Goal: Contribute content

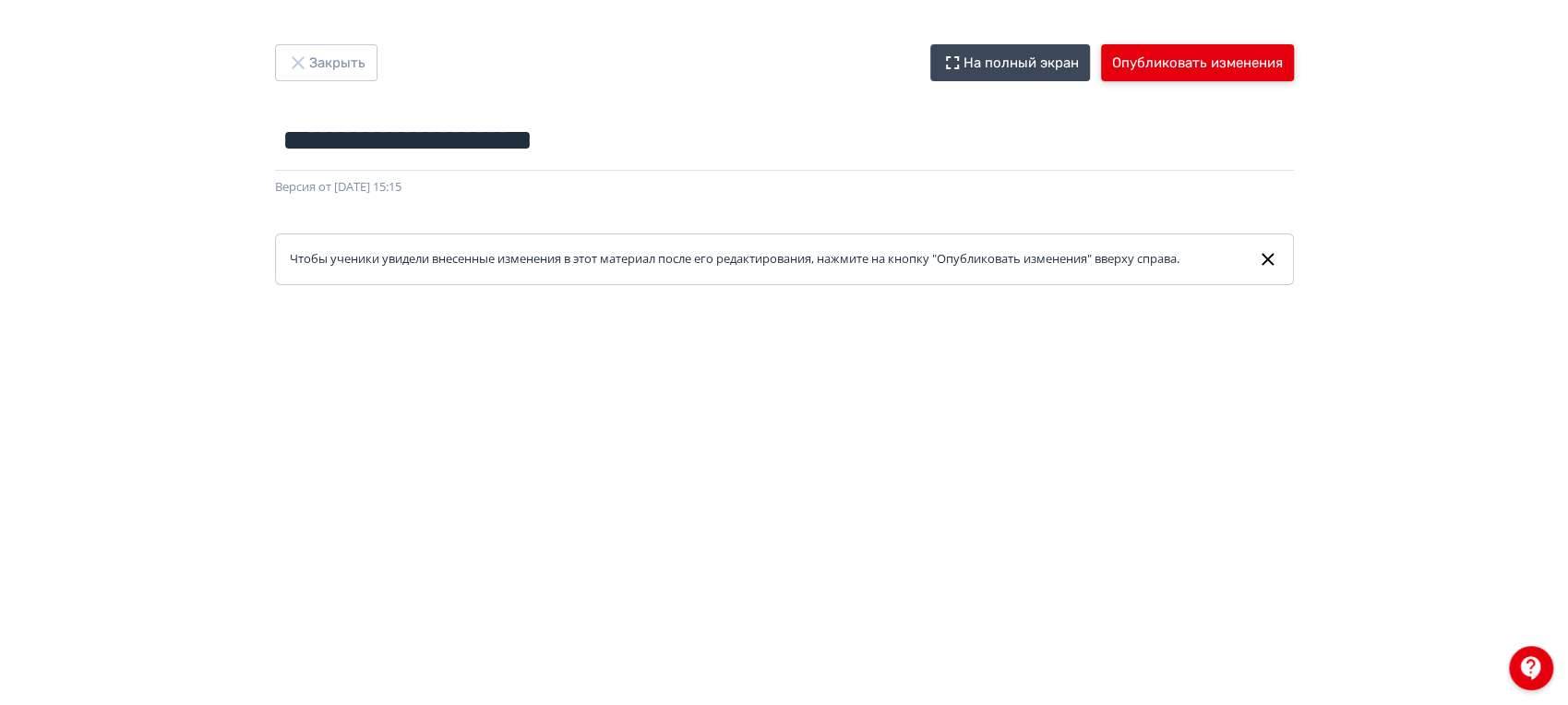
click at [1160, 65] on button "Опубликовать изменения" at bounding box center [1197, 63] width 193 height 37
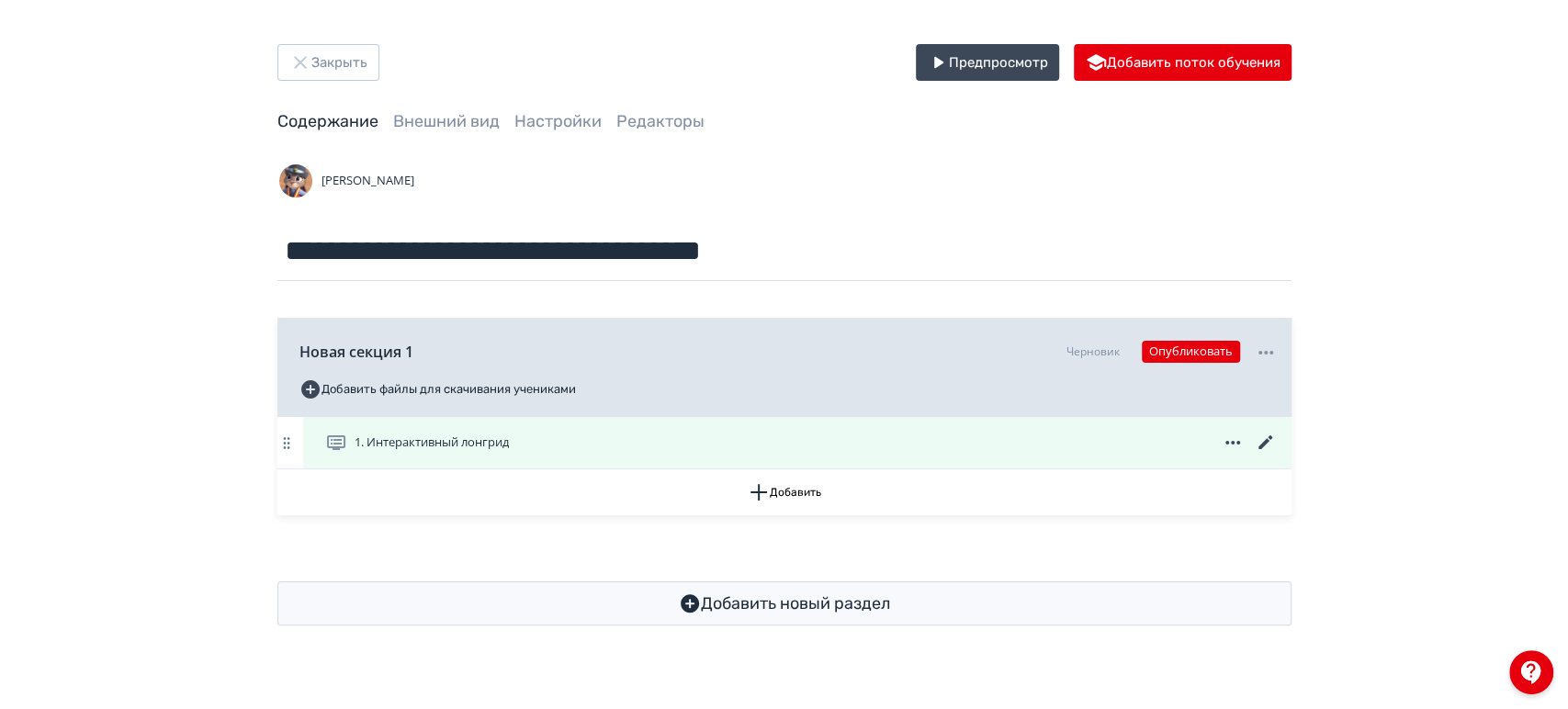
click at [1267, 438] on icon at bounding box center [1266, 442] width 22 height 22
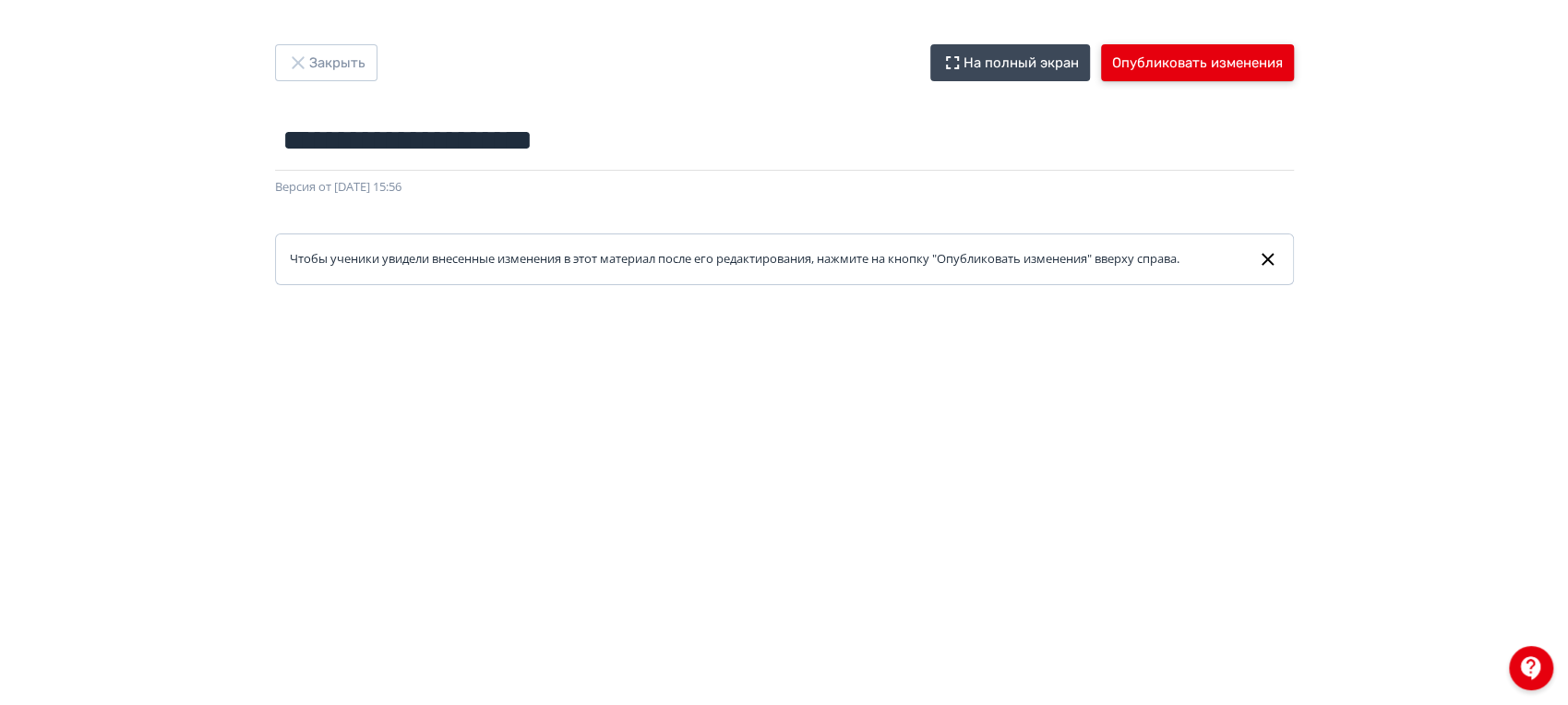
click at [1199, 59] on button "Опубликовать изменения" at bounding box center [1197, 63] width 193 height 37
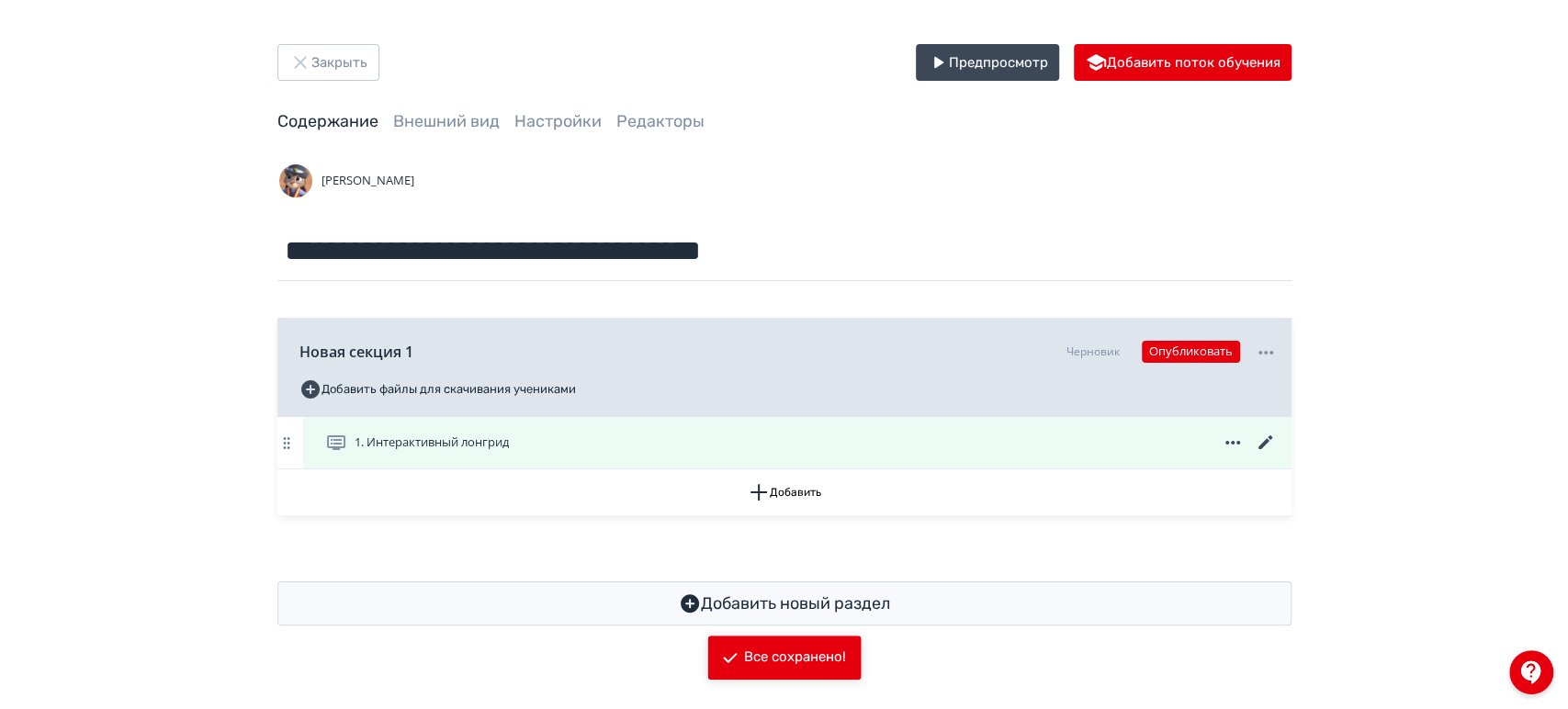
click at [1272, 439] on icon at bounding box center [1266, 442] width 22 height 22
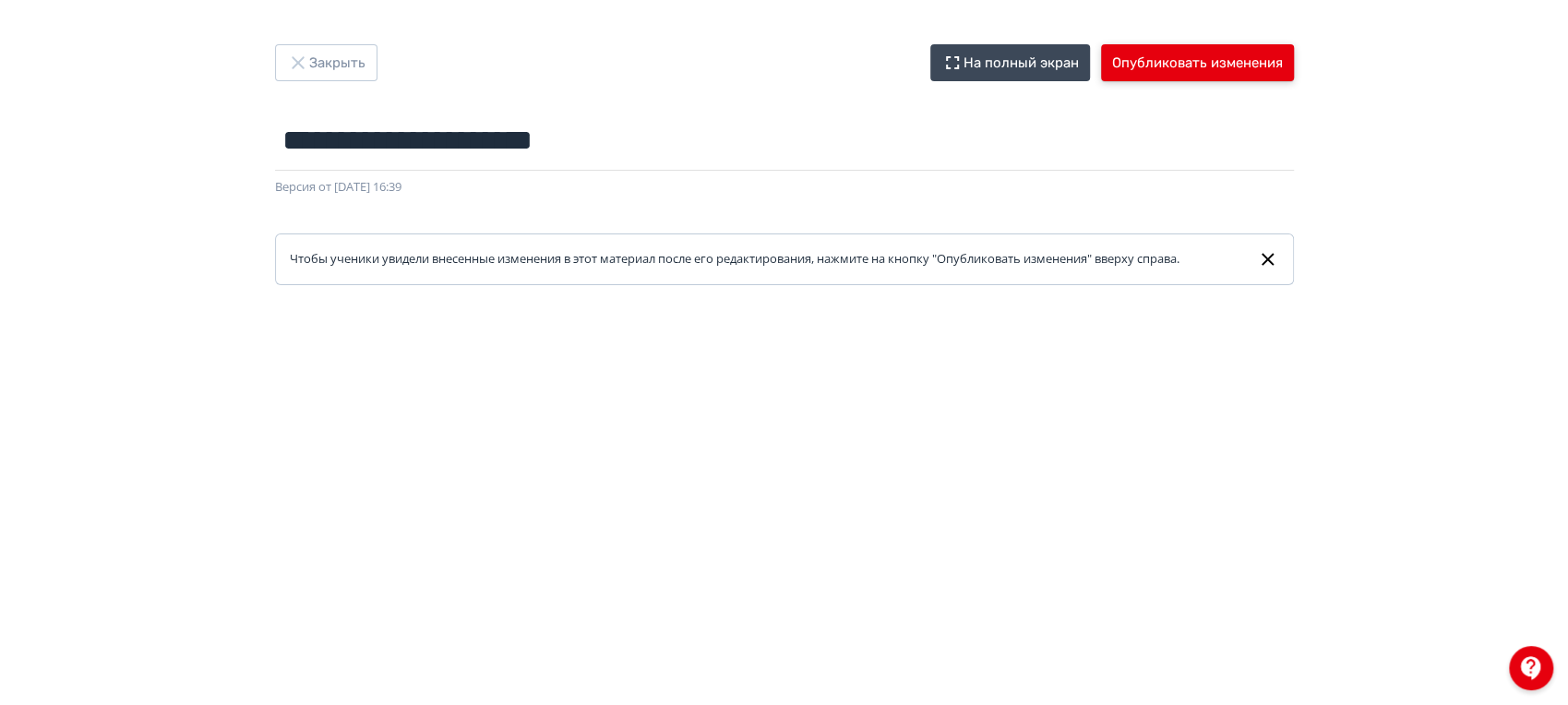
click at [1222, 73] on button "Опубликовать изменения" at bounding box center [1197, 63] width 193 height 37
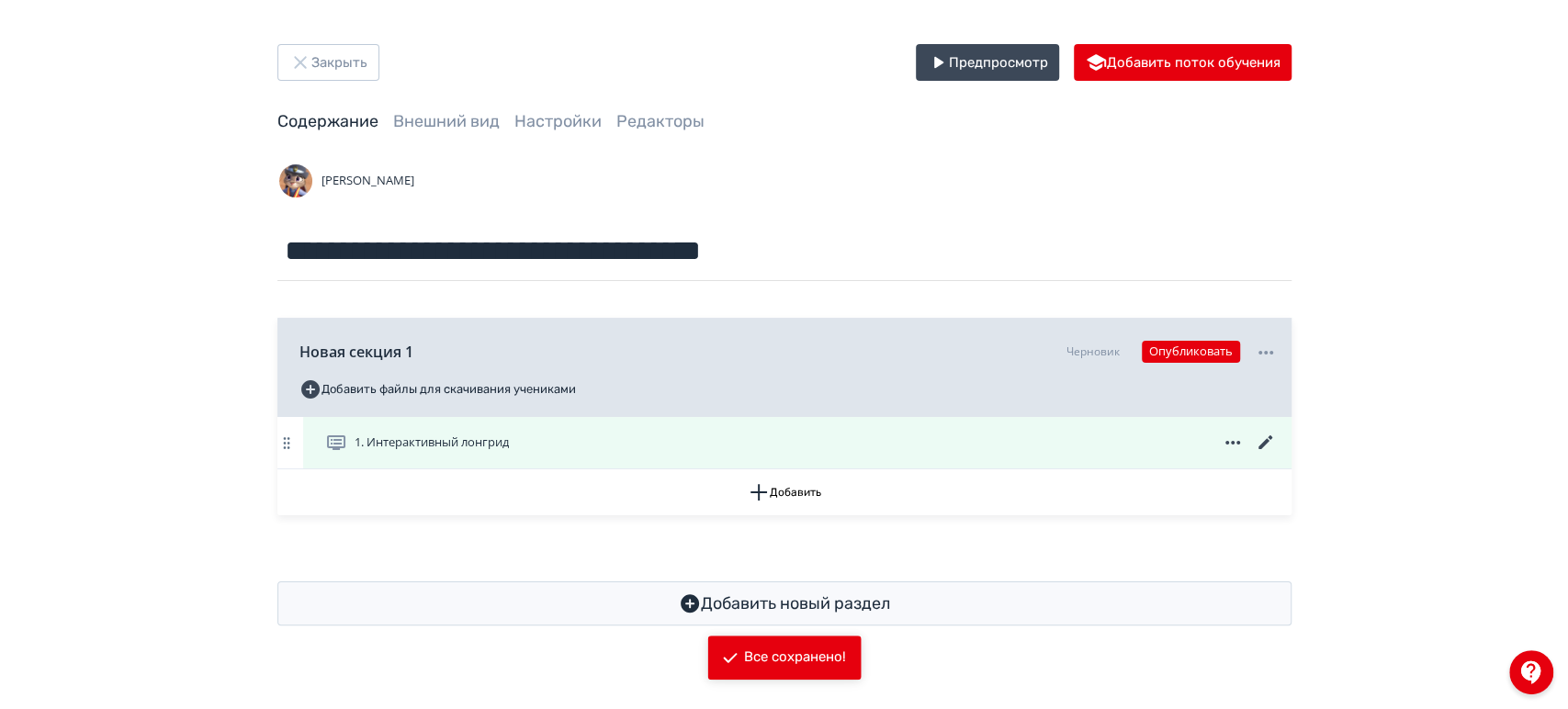
click at [1269, 439] on icon at bounding box center [1264, 442] width 14 height 14
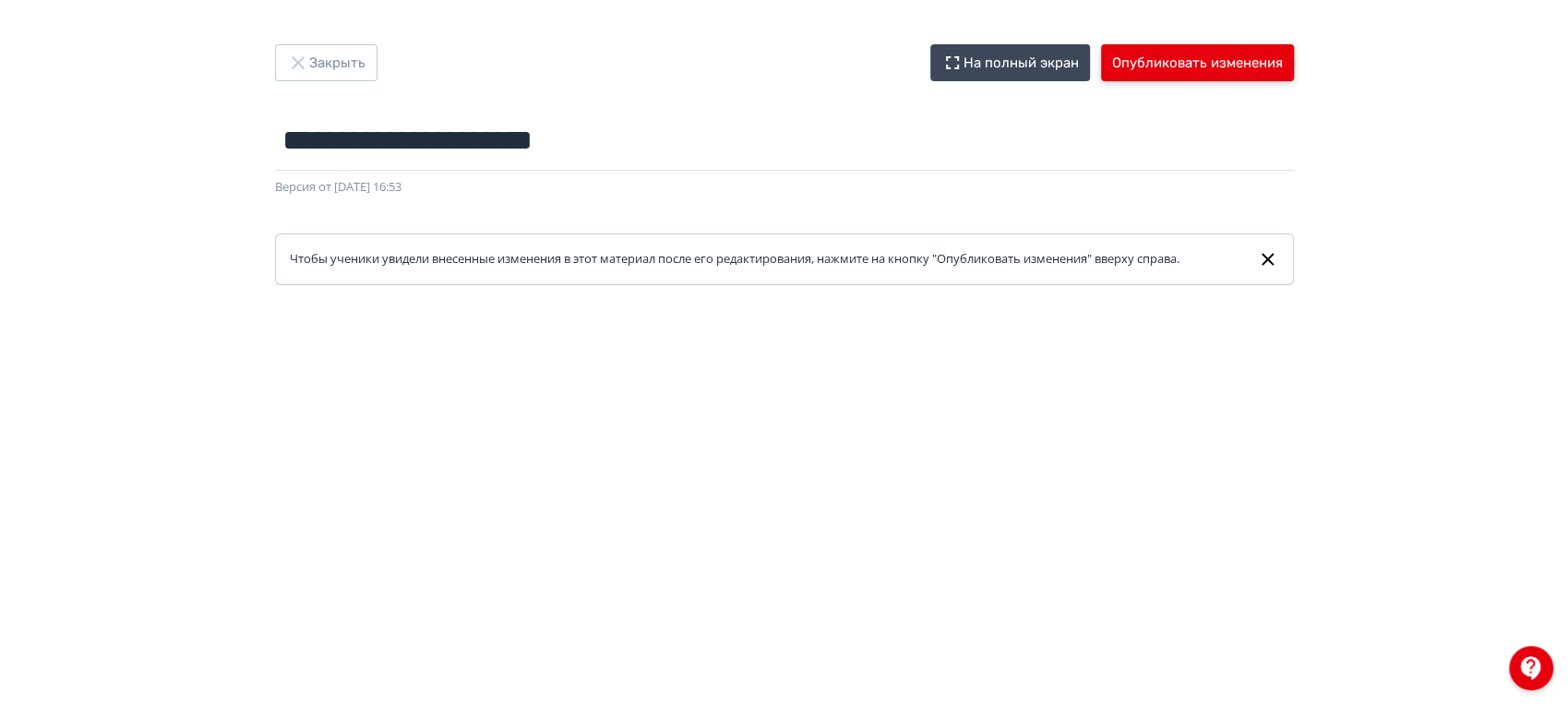
click at [1199, 50] on button "Опубликовать изменения" at bounding box center [1197, 63] width 193 height 37
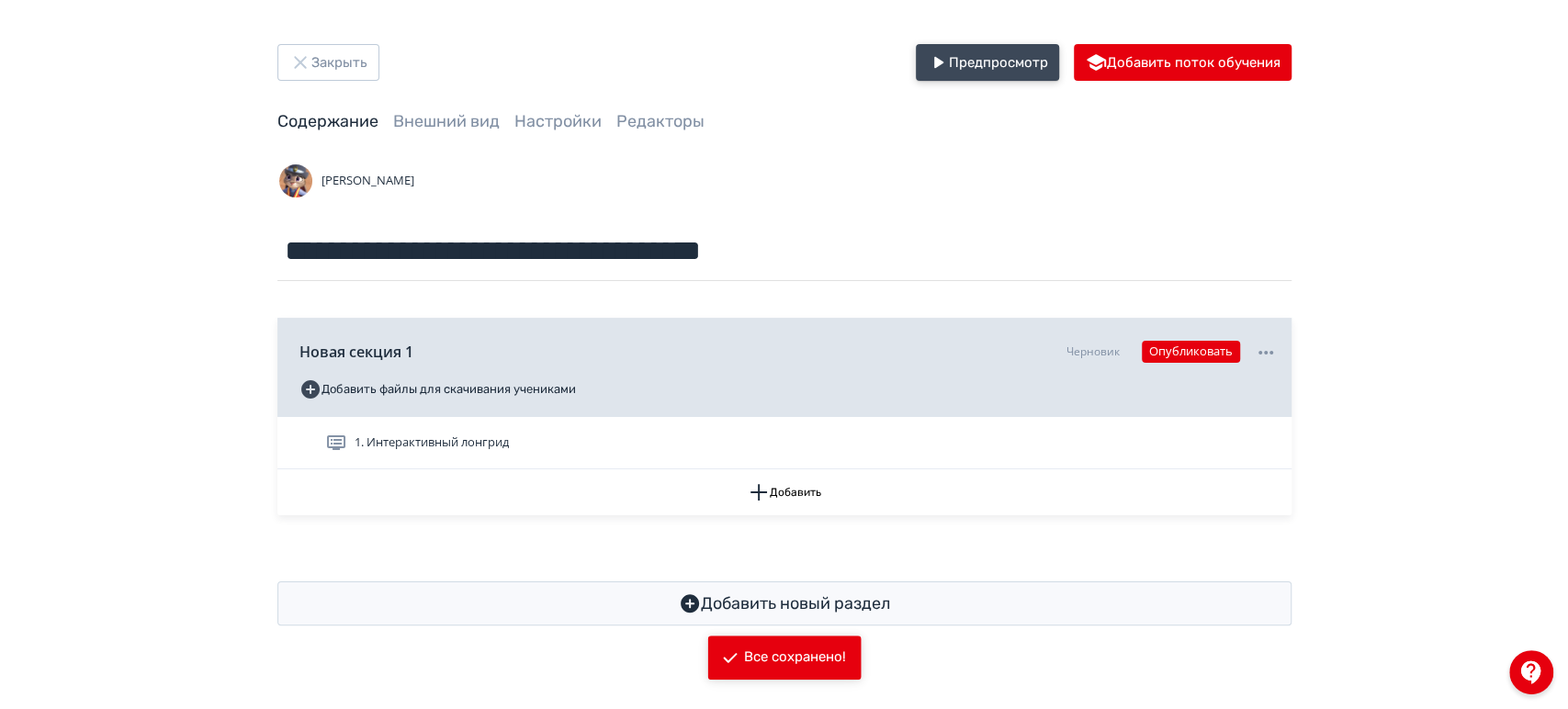
click at [1000, 72] on button "Предпросмотр" at bounding box center [987, 63] width 144 height 37
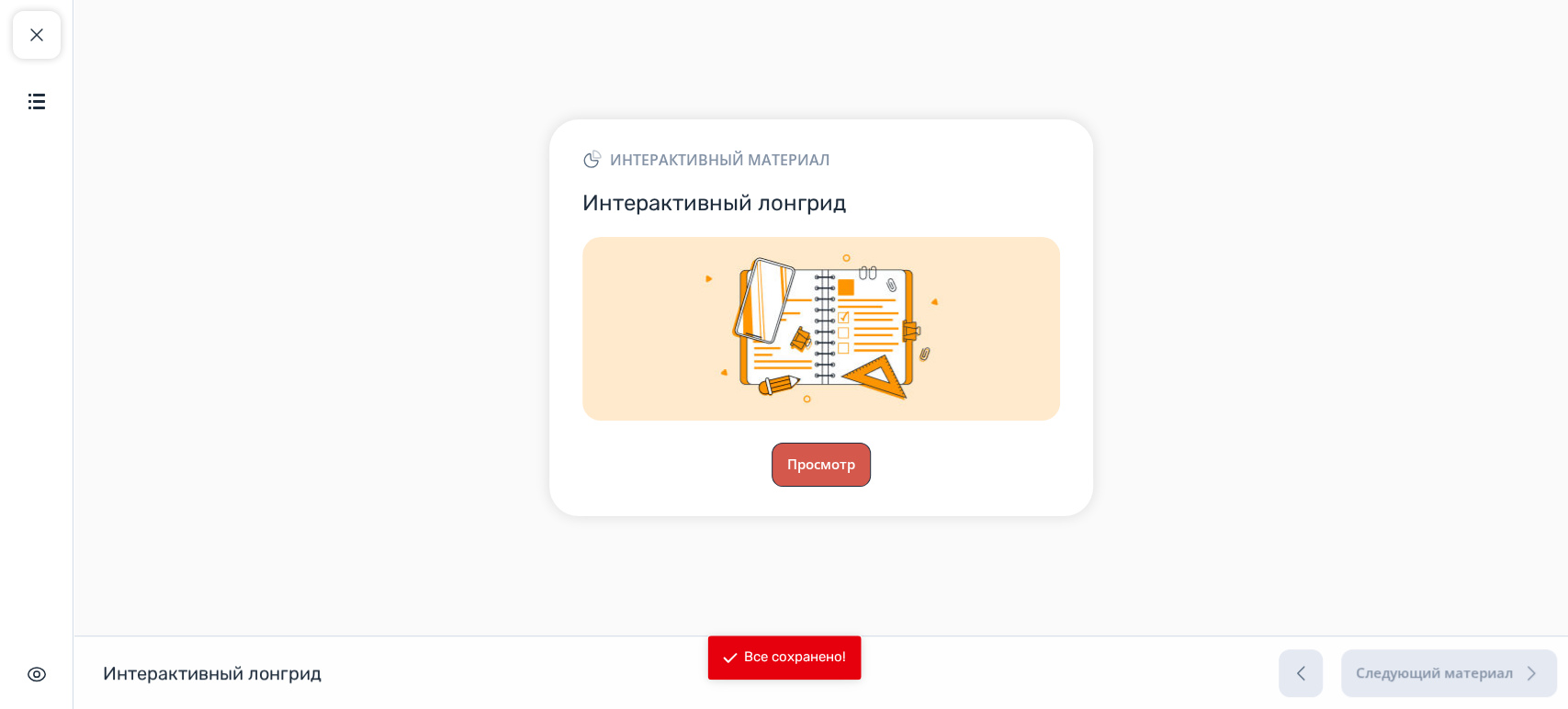
click at [822, 482] on button "Просмотр" at bounding box center [821, 465] width 99 height 44
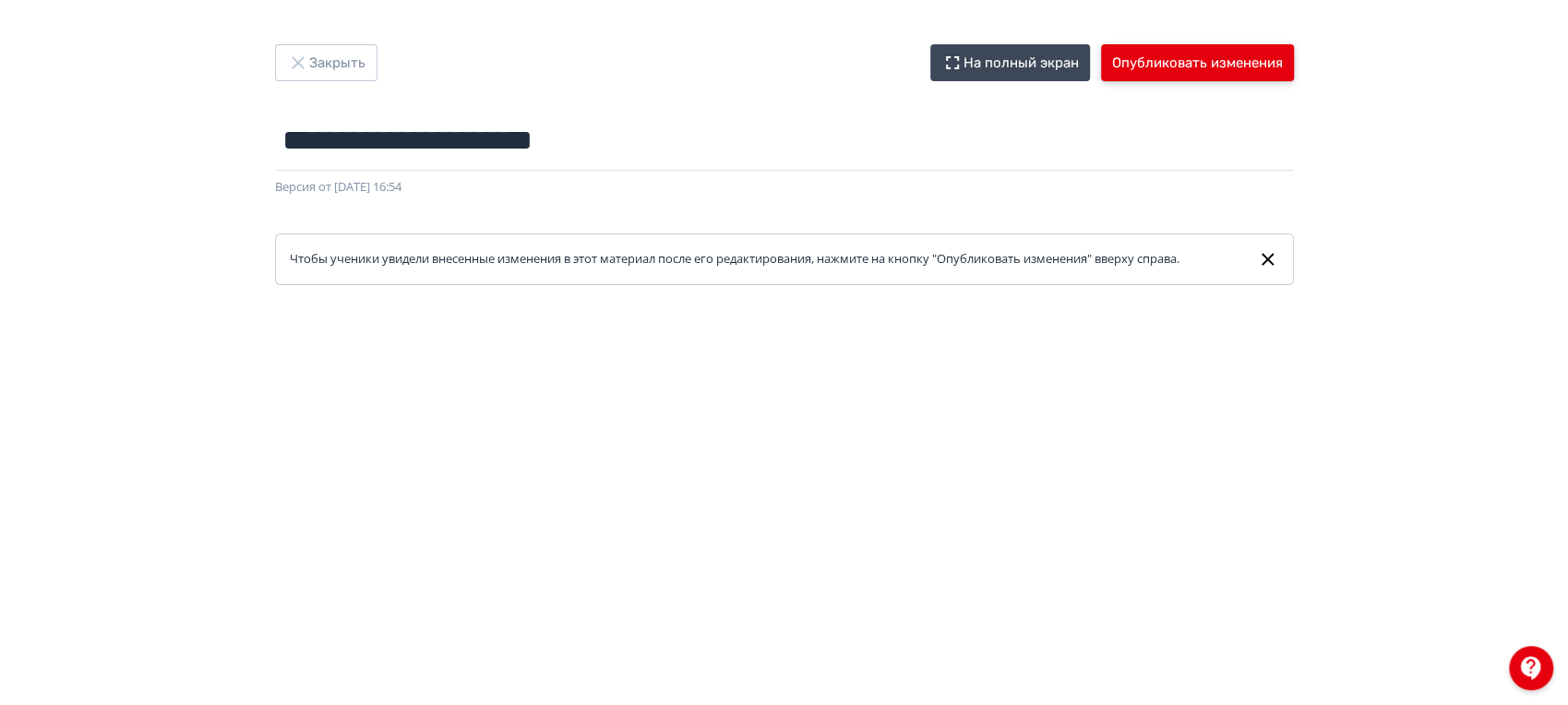
click at [1206, 62] on button "Опубликовать изменения" at bounding box center [1197, 63] width 193 height 37
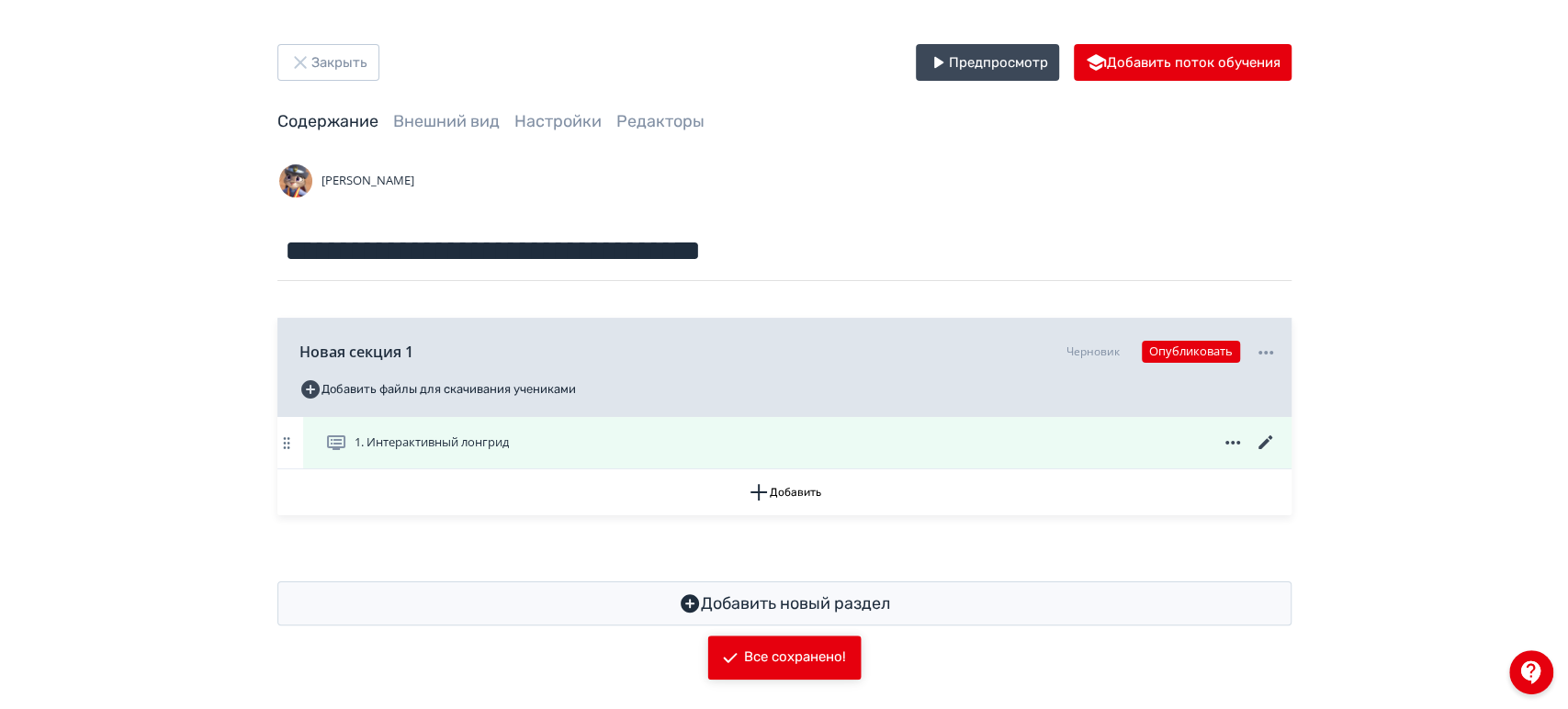
click at [1269, 439] on icon at bounding box center [1266, 442] width 22 height 22
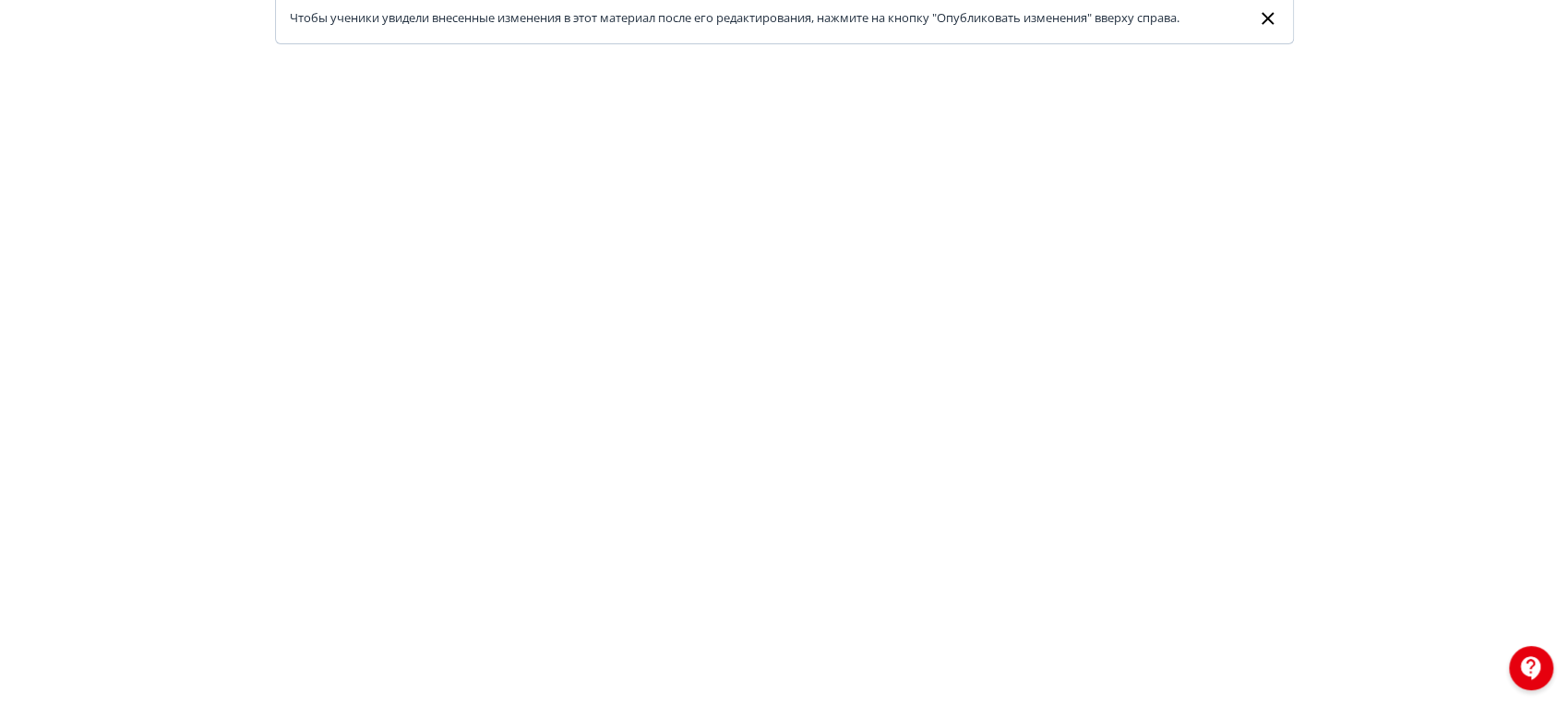
scroll to position [446, 0]
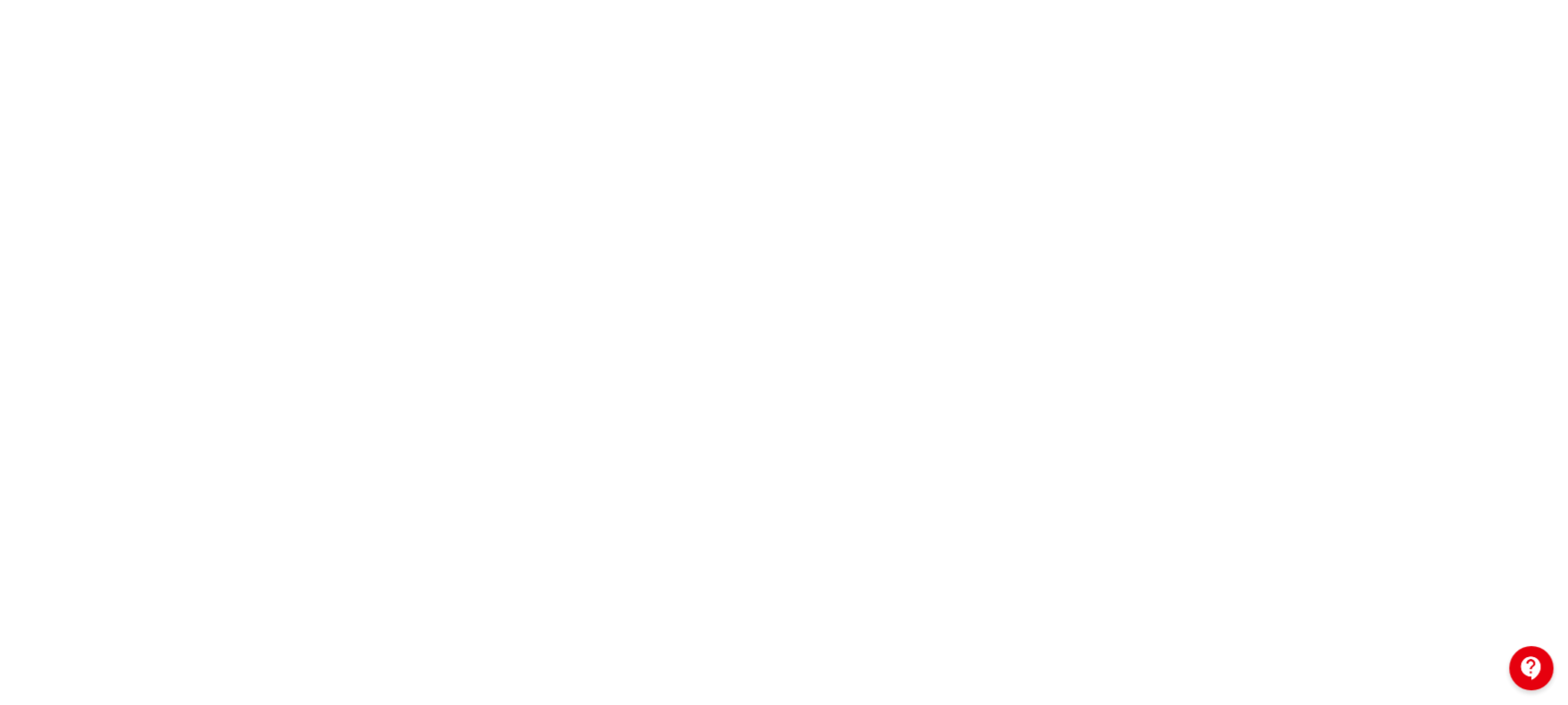
drag, startPoint x: 1566, startPoint y: 518, endPoint x: 1534, endPoint y: 509, distance: 33.2
click at [1559, 513] on div at bounding box center [784, 254] width 1568 height 831
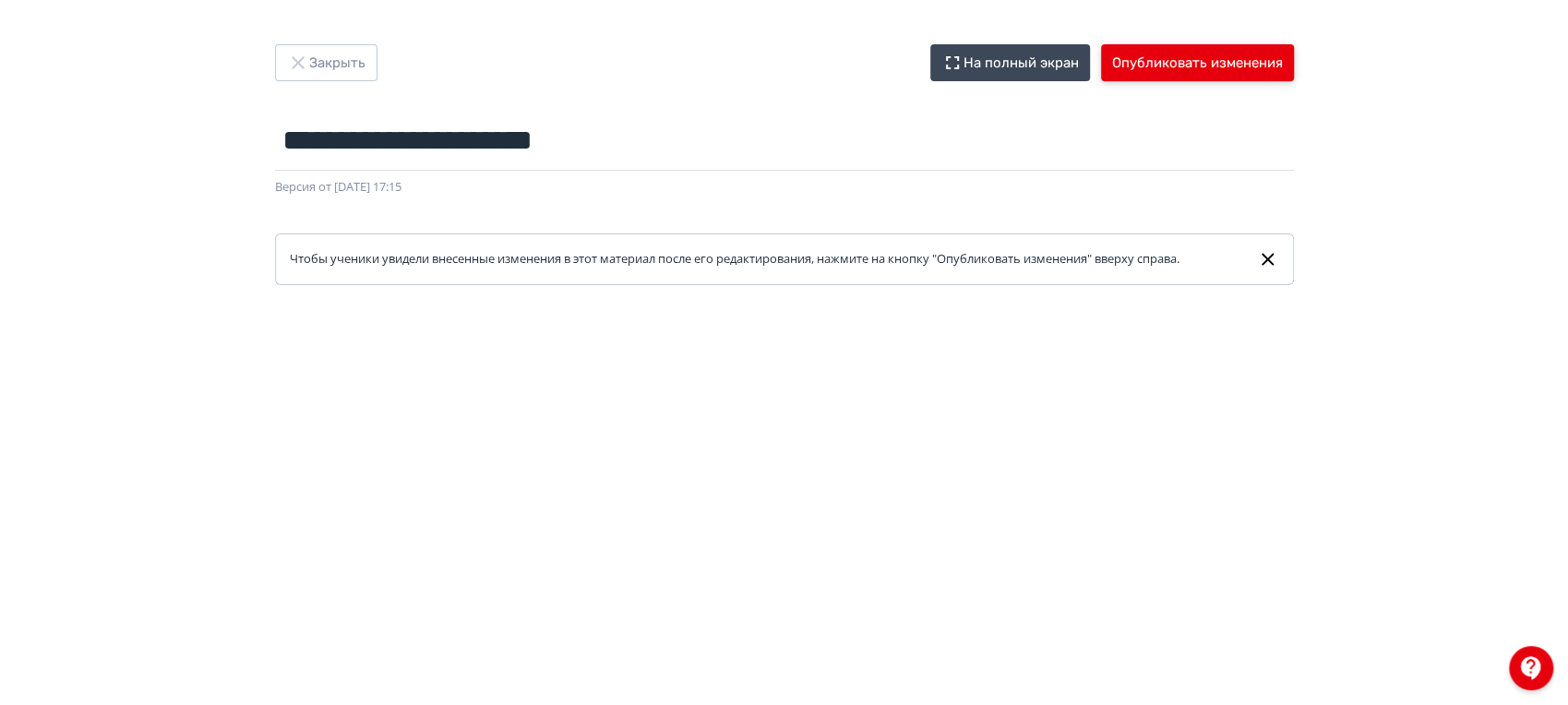
click at [1186, 72] on button "Опубликовать изменения" at bounding box center [1197, 63] width 193 height 37
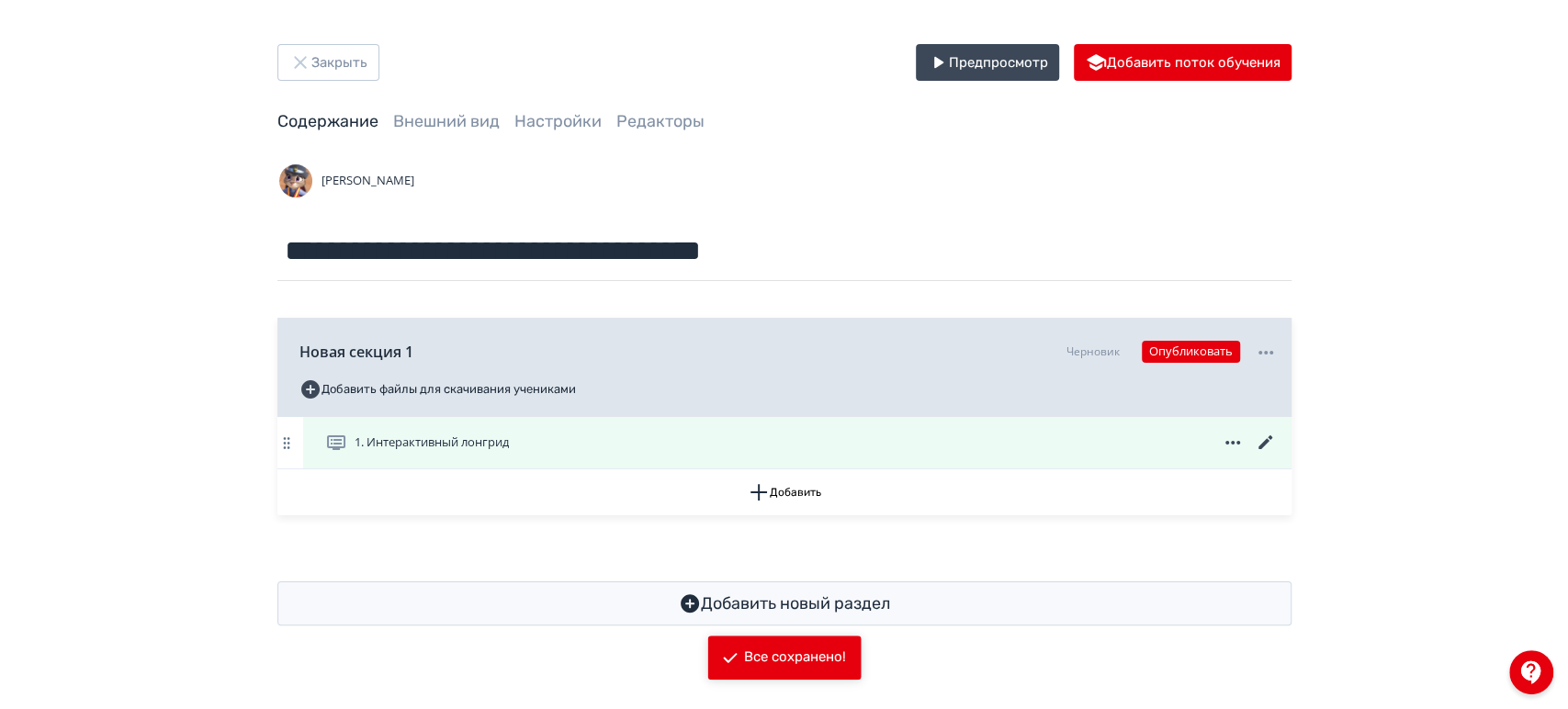
click at [1263, 439] on icon at bounding box center [1266, 442] width 22 height 22
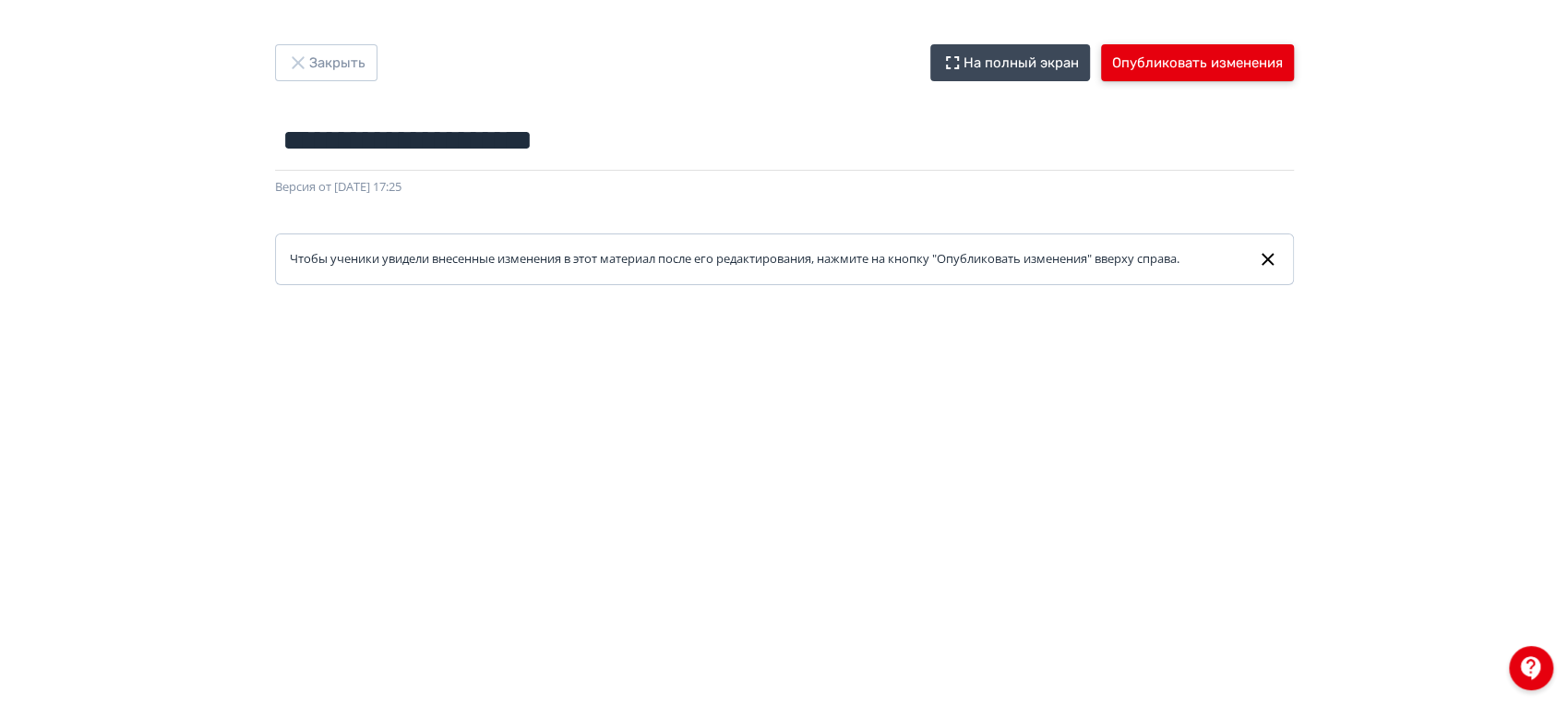
click at [1177, 61] on button "Опубликовать изменения" at bounding box center [1197, 63] width 193 height 37
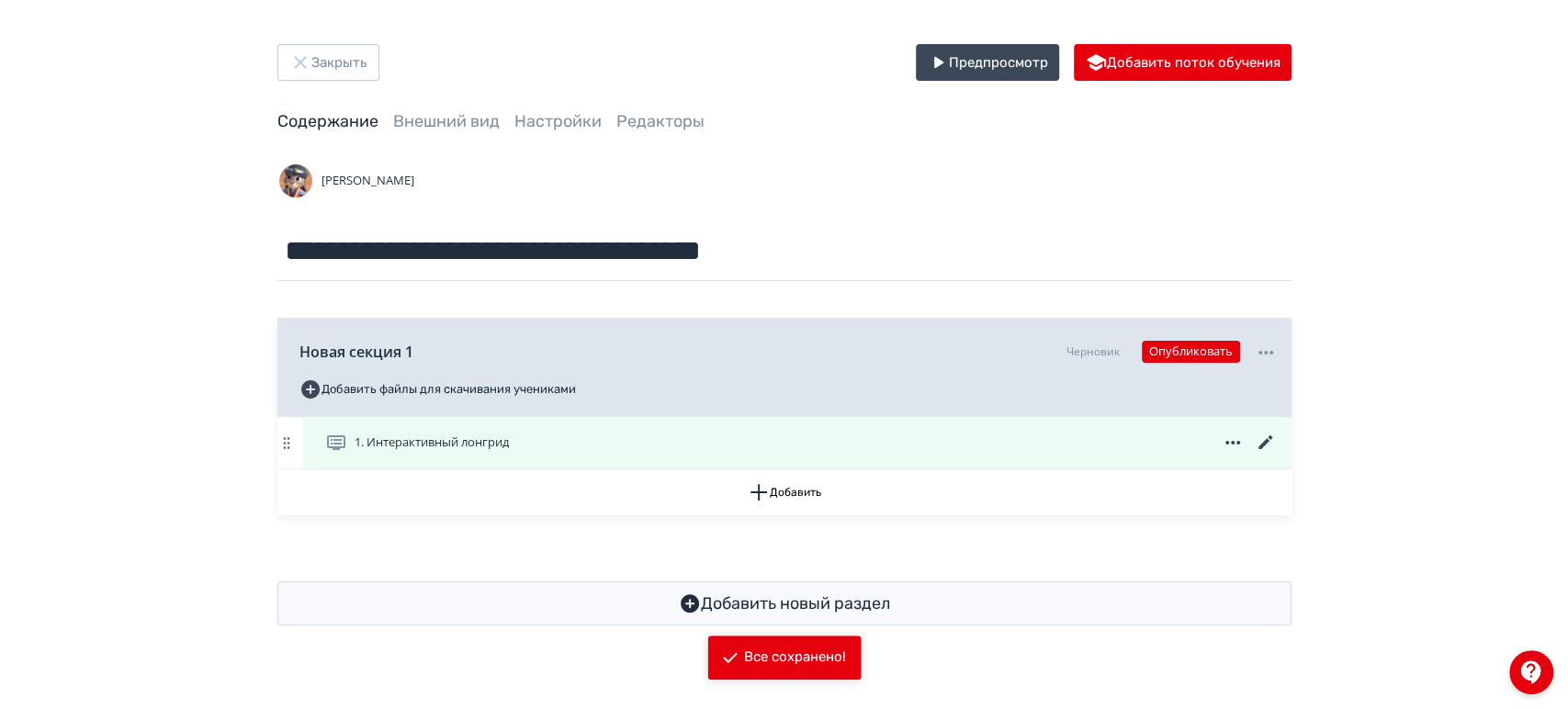
click at [1272, 442] on icon at bounding box center [1266, 442] width 22 height 22
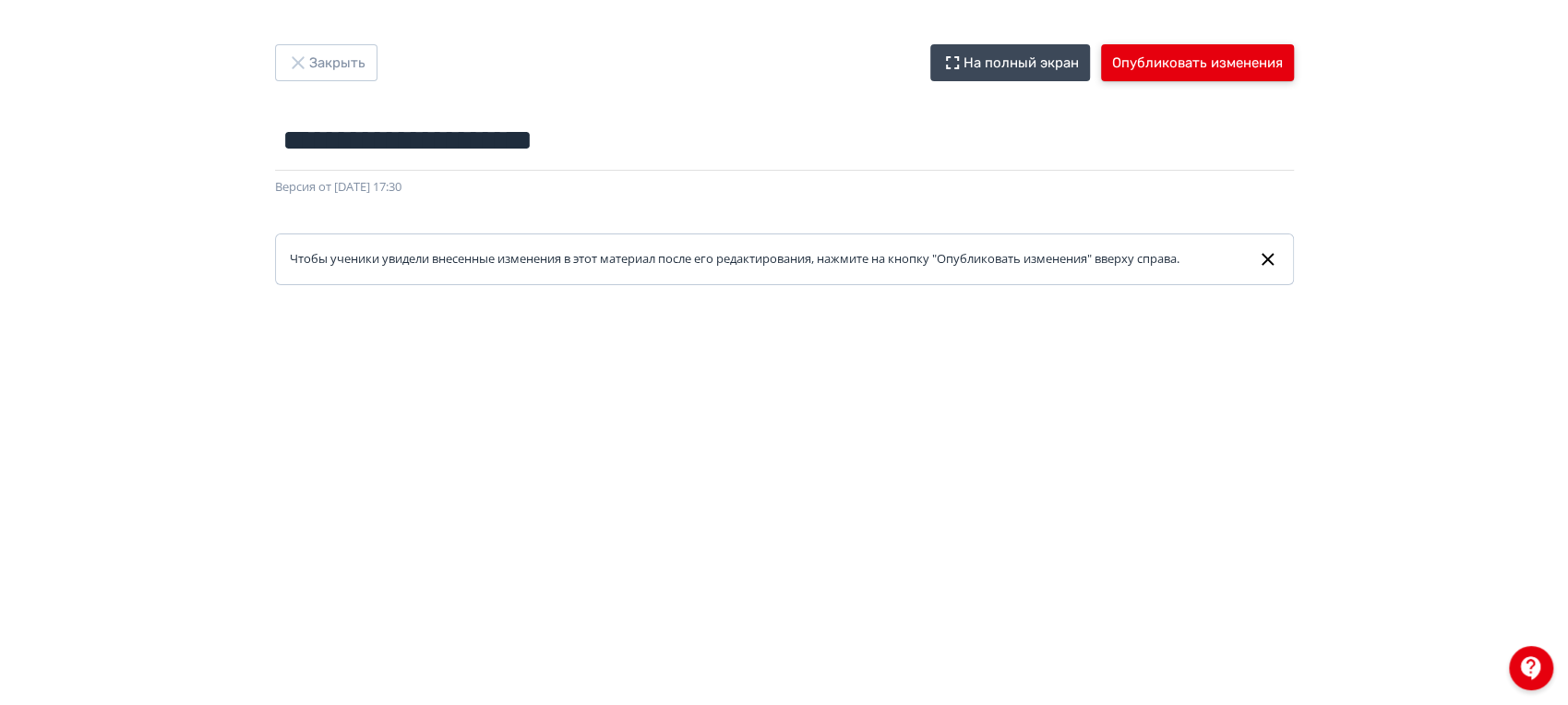
click at [1154, 56] on button "Опубликовать изменения" at bounding box center [1197, 63] width 193 height 37
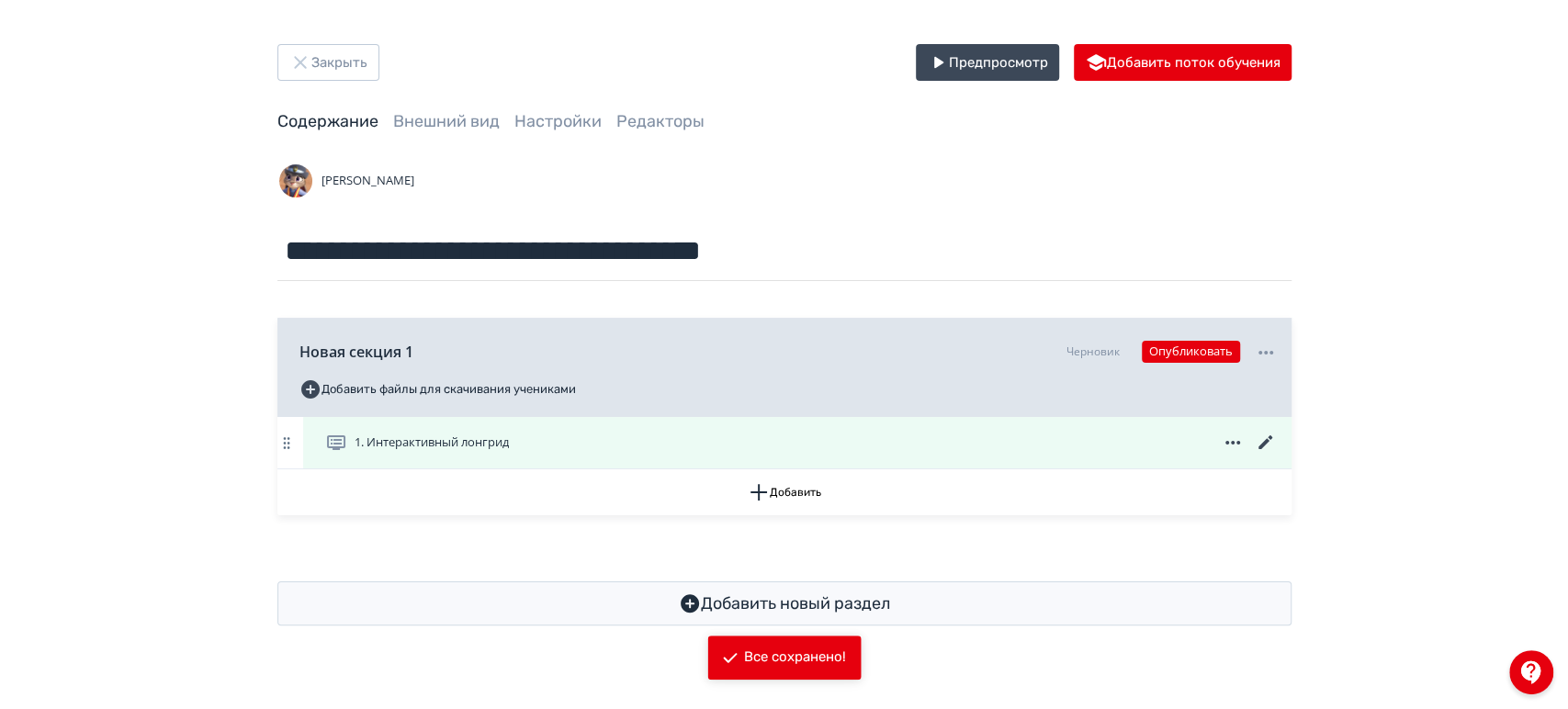
click at [1263, 439] on icon at bounding box center [1266, 442] width 22 height 22
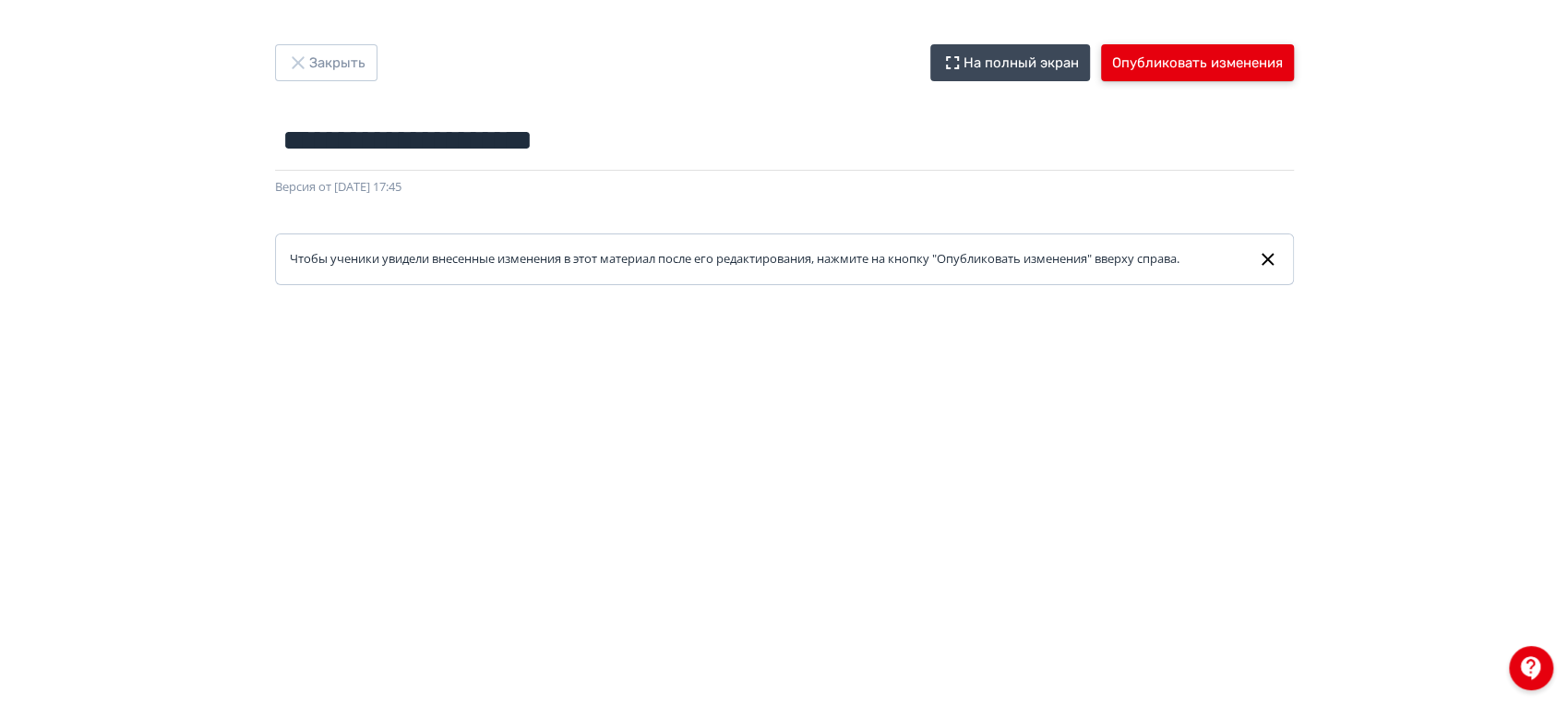
click at [1168, 54] on button "Опубликовать изменения" at bounding box center [1197, 63] width 193 height 37
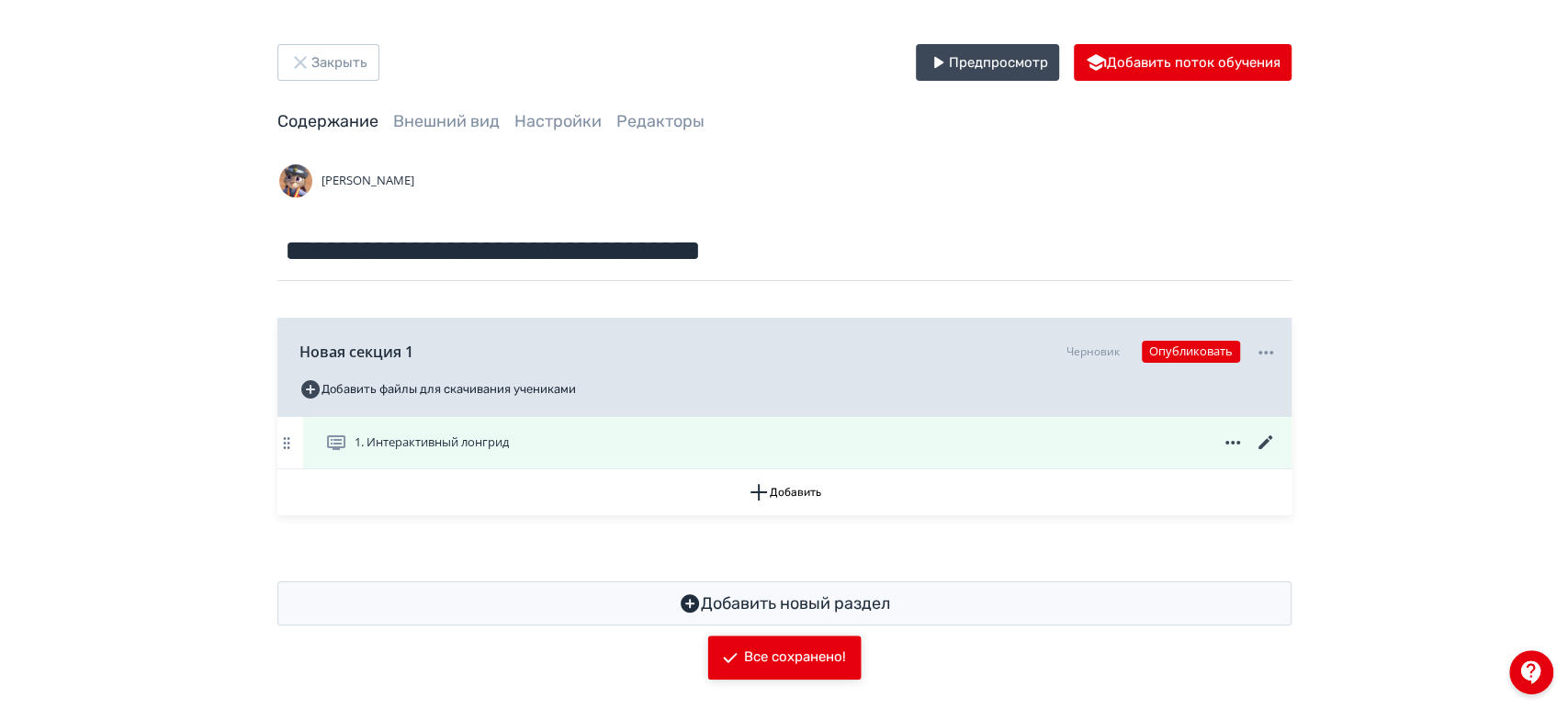
click at [1267, 439] on icon at bounding box center [1266, 442] width 22 height 22
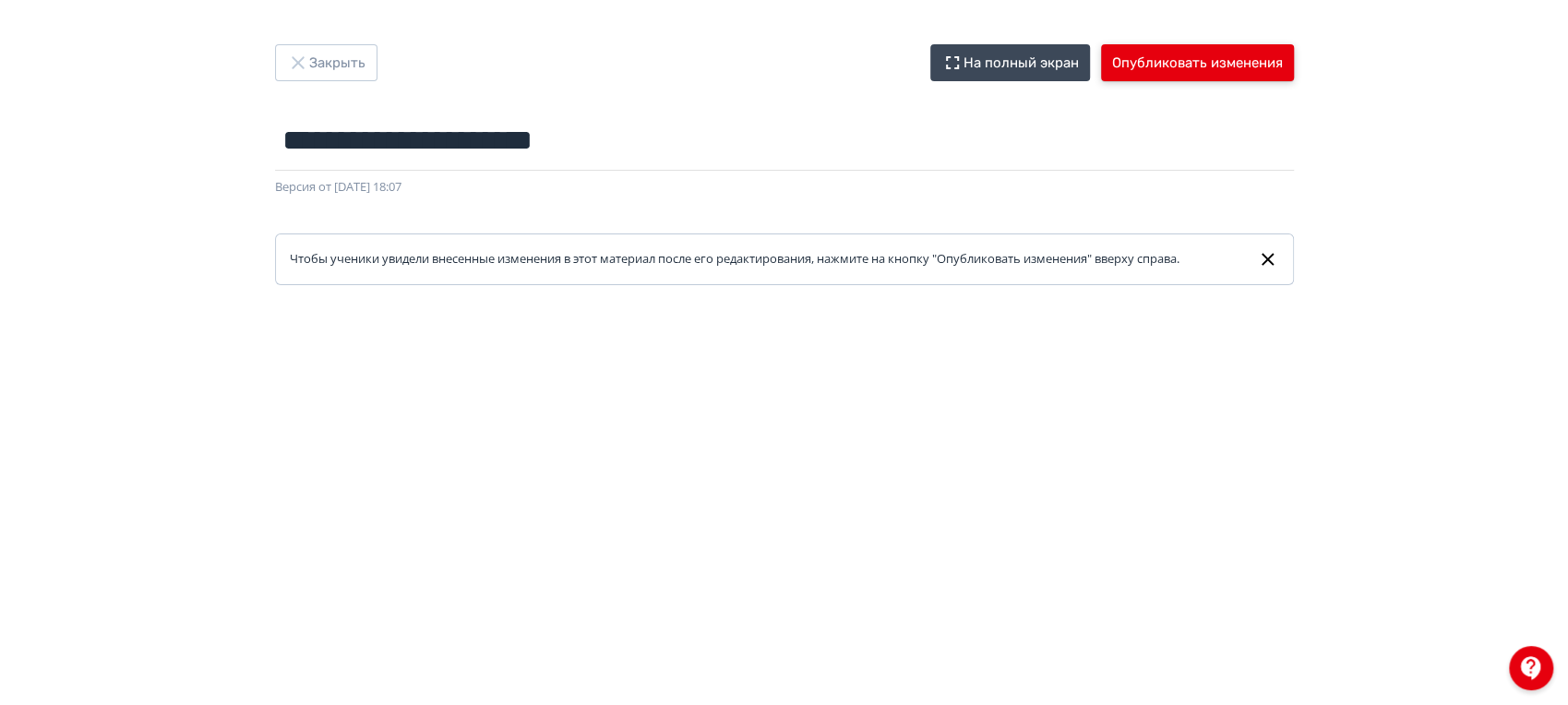
click at [1186, 59] on button "Опубликовать изменения" at bounding box center [1197, 63] width 193 height 37
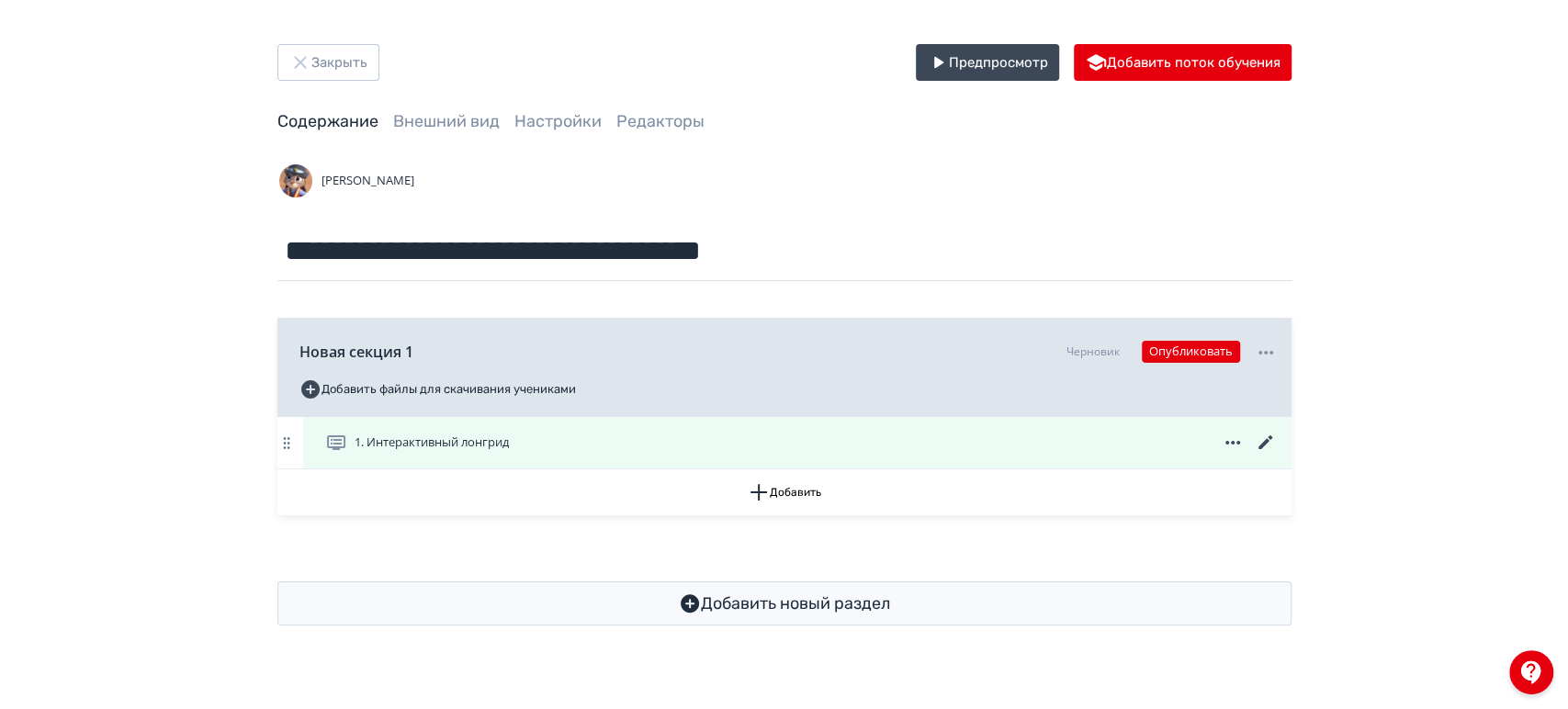
click at [1261, 446] on icon at bounding box center [1264, 442] width 14 height 14
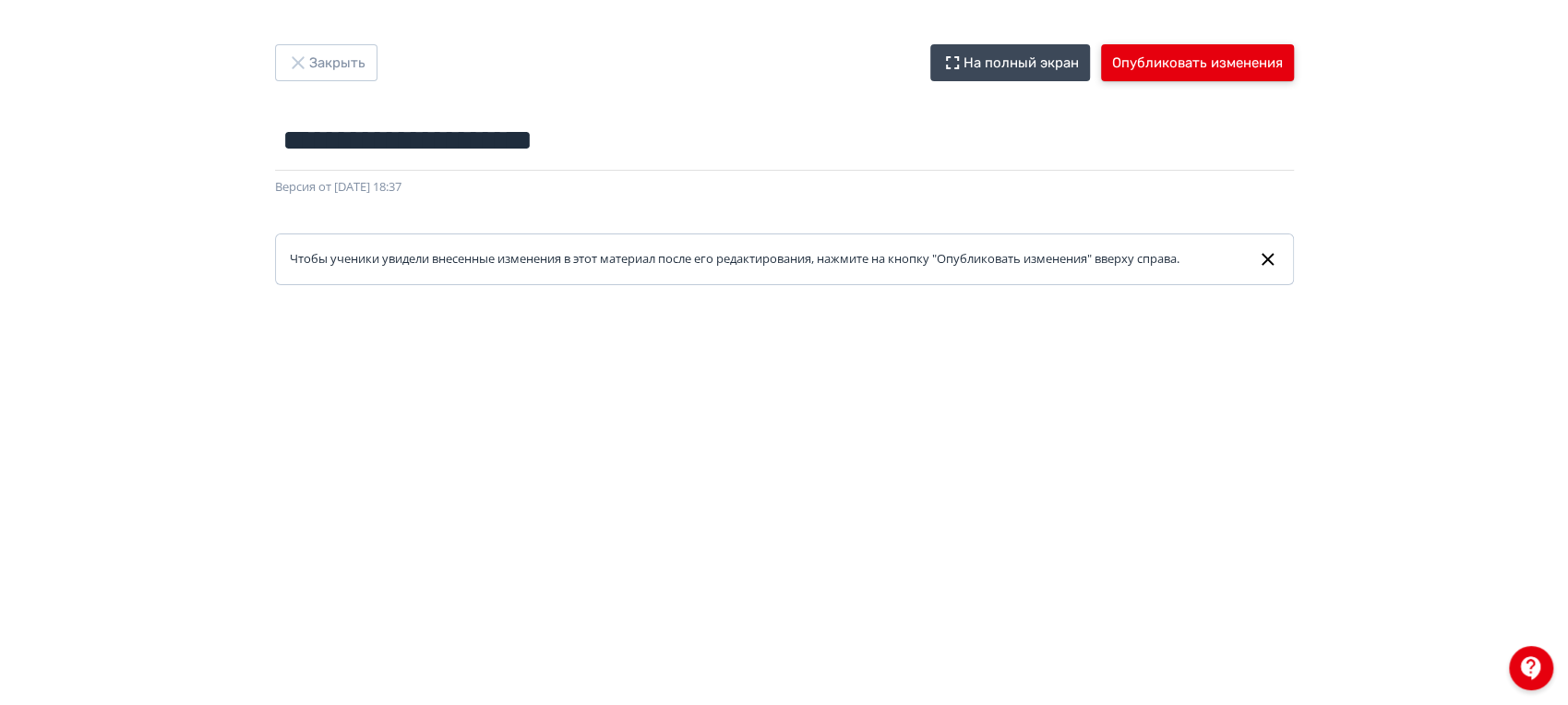
click at [1185, 60] on button "Опубликовать изменения" at bounding box center [1197, 63] width 193 height 37
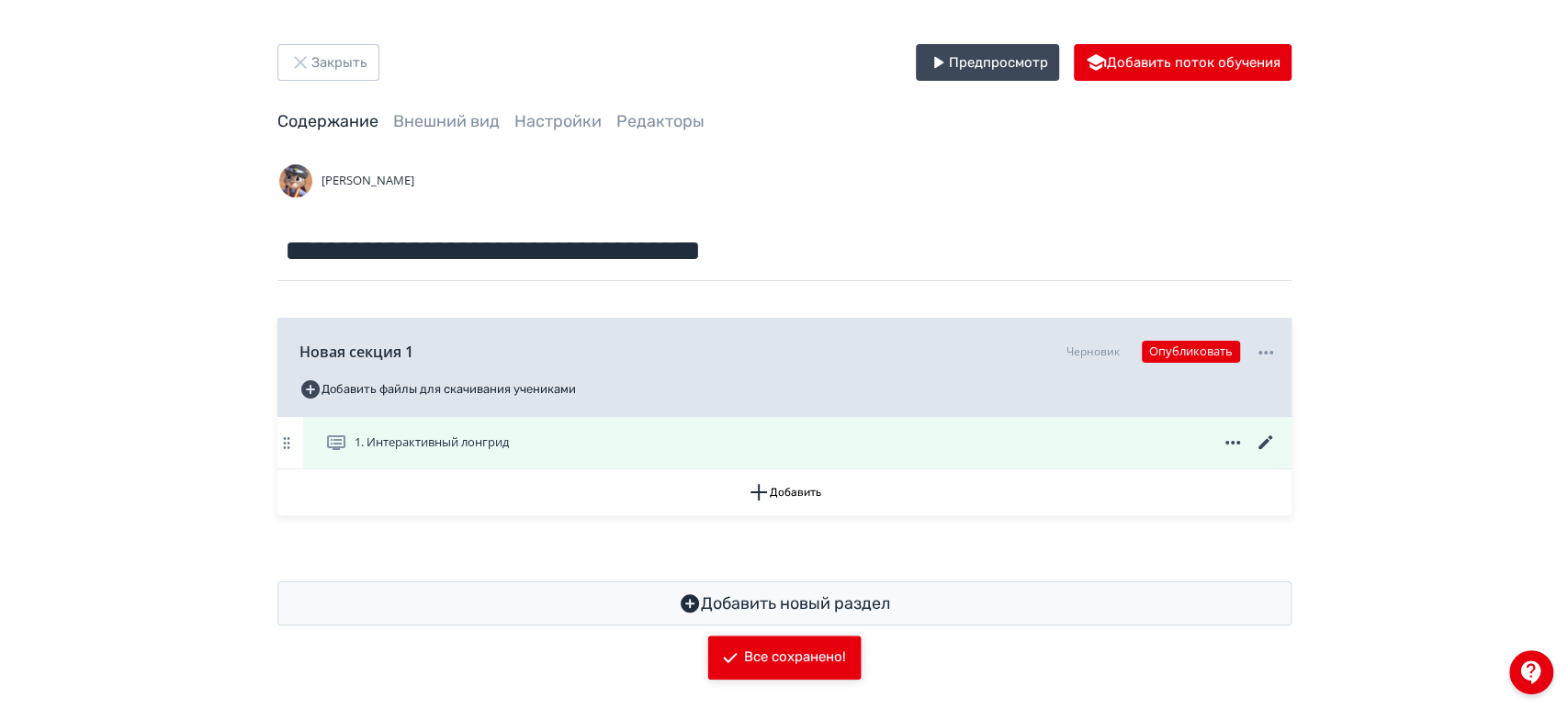
click at [1259, 442] on icon at bounding box center [1266, 442] width 22 height 22
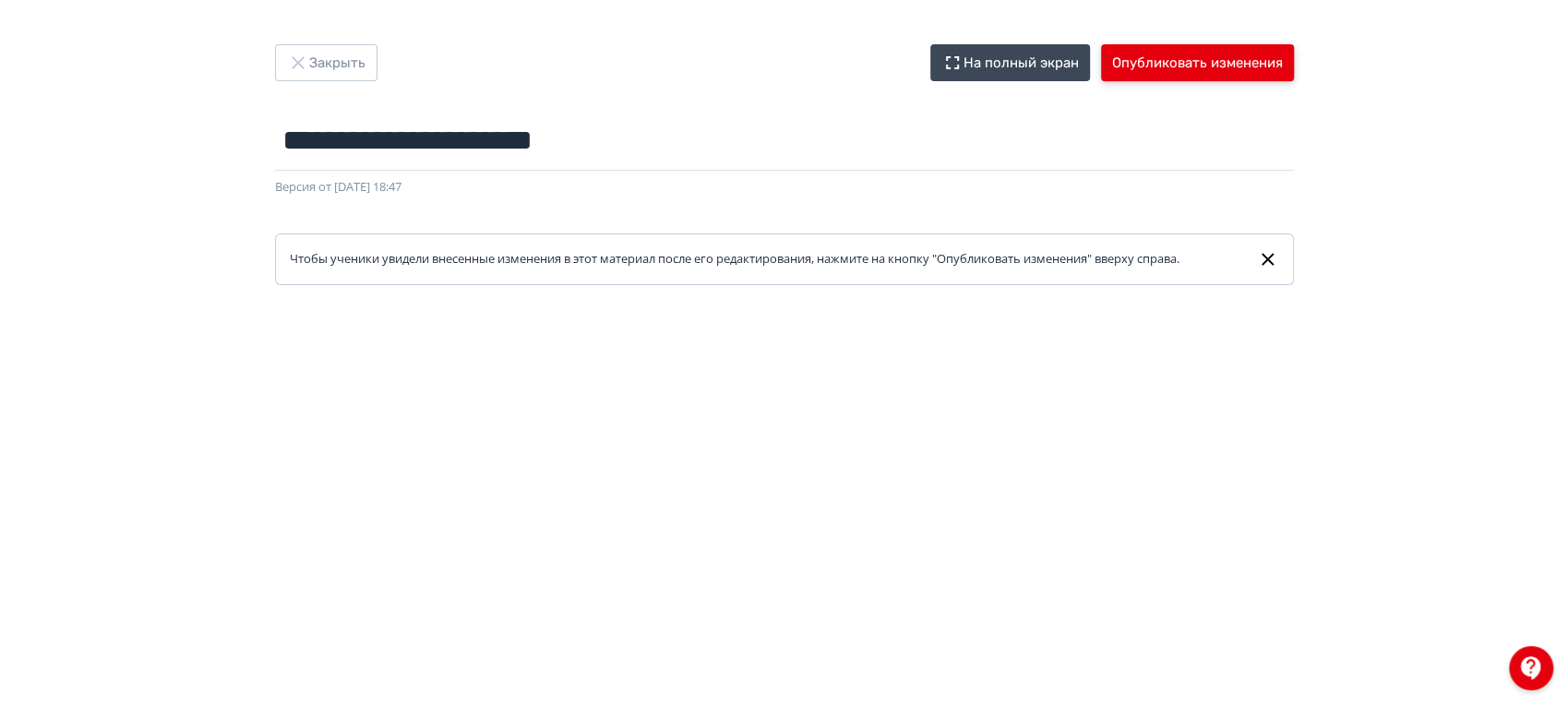
click at [1135, 60] on button "Опубликовать изменения" at bounding box center [1197, 63] width 193 height 37
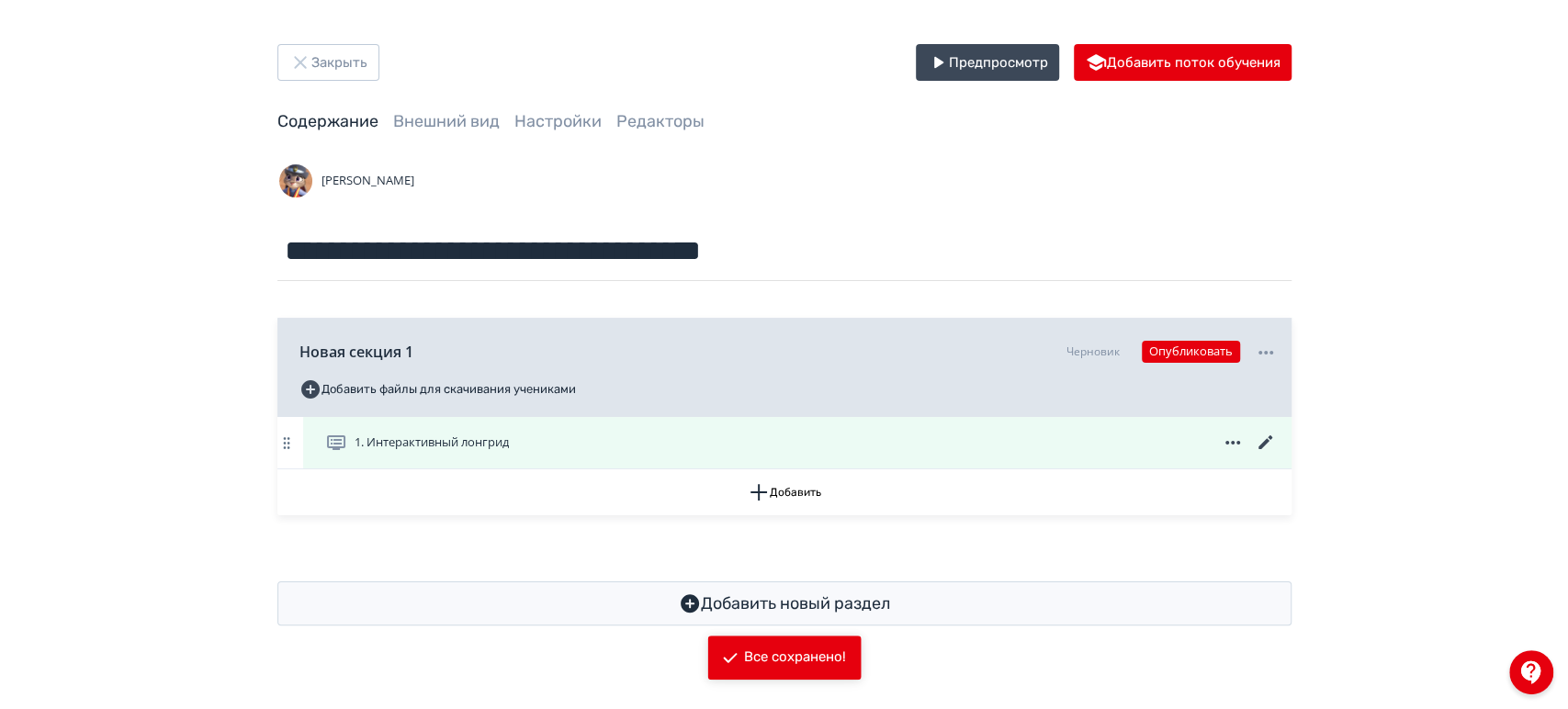
click at [1268, 440] on icon at bounding box center [1264, 442] width 14 height 14
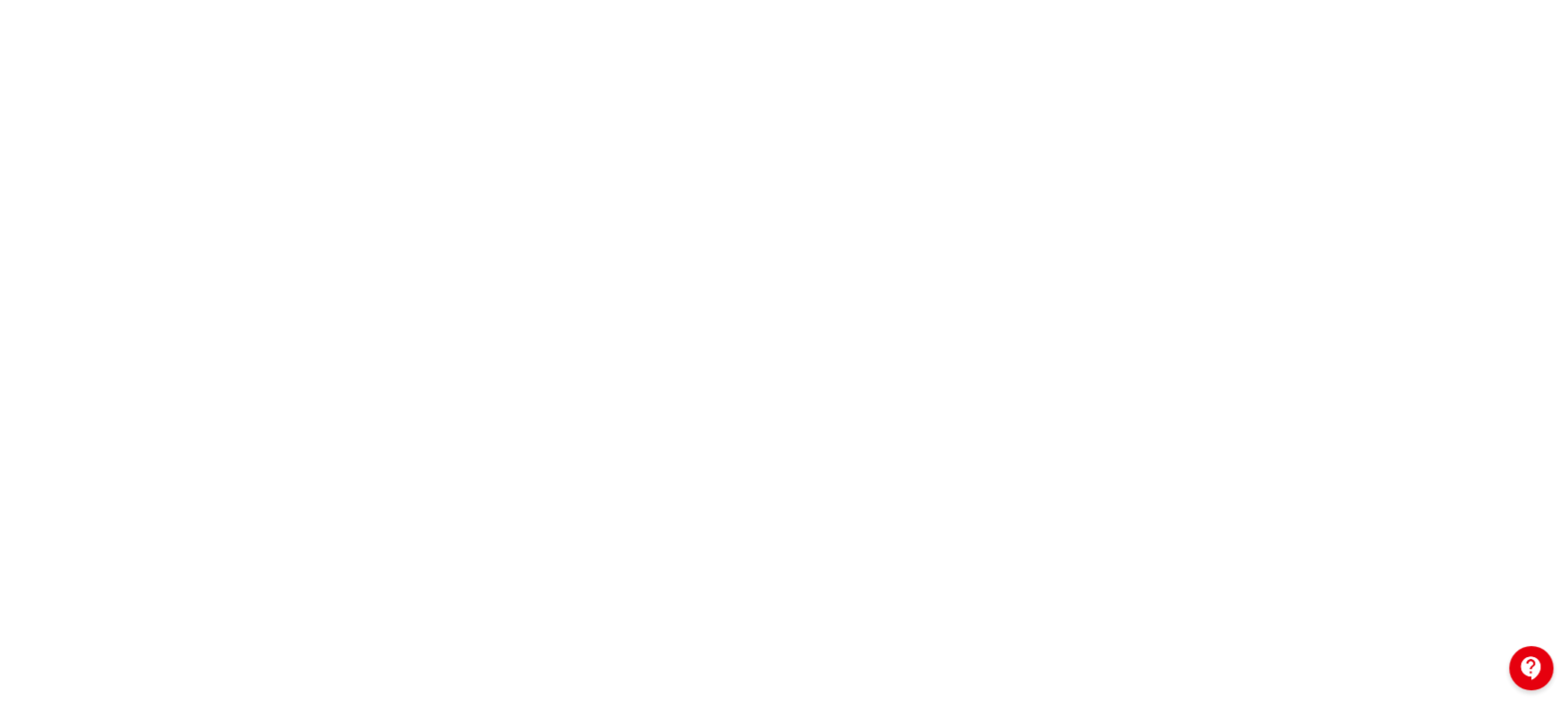
scroll to position [36, 0]
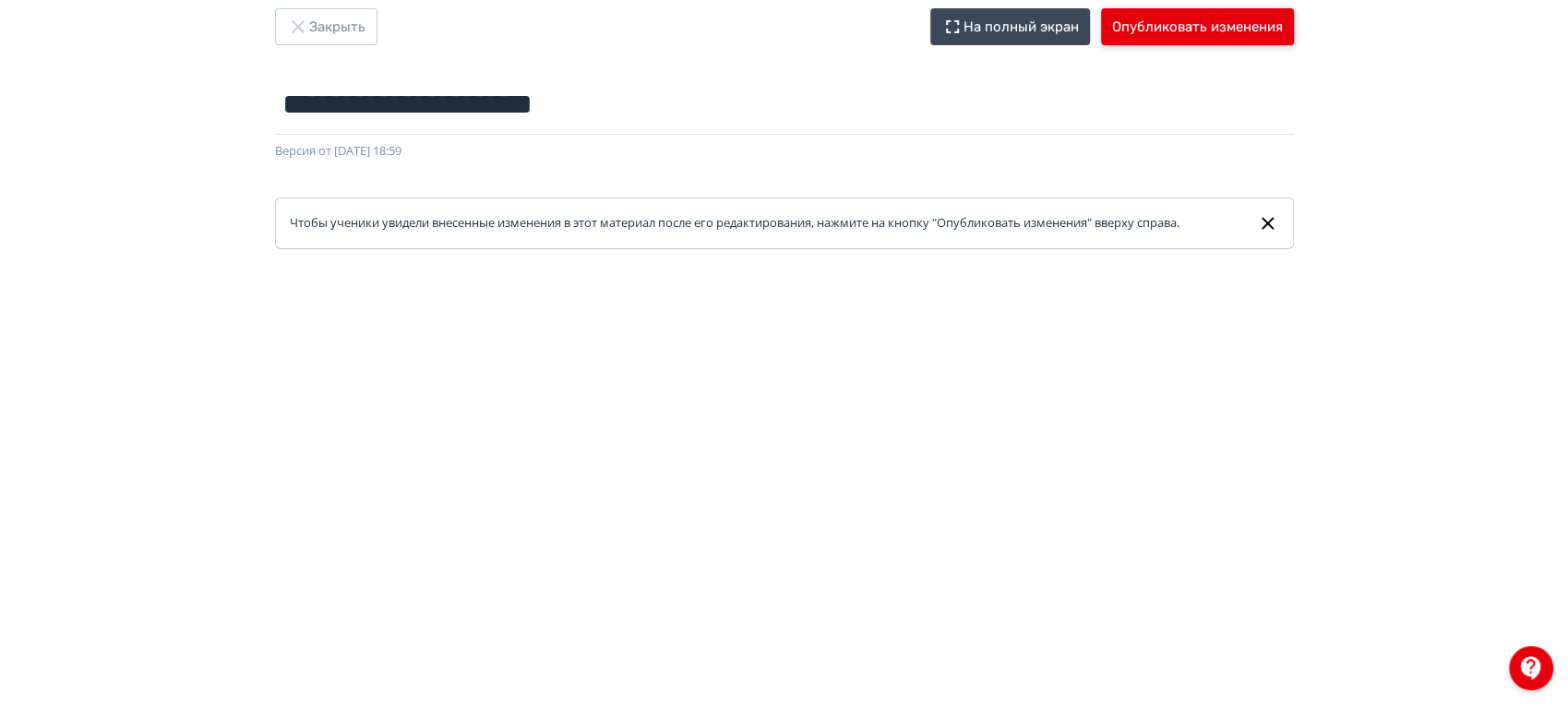
click at [1173, 27] on button "Опубликовать изменения" at bounding box center [1197, 27] width 193 height 37
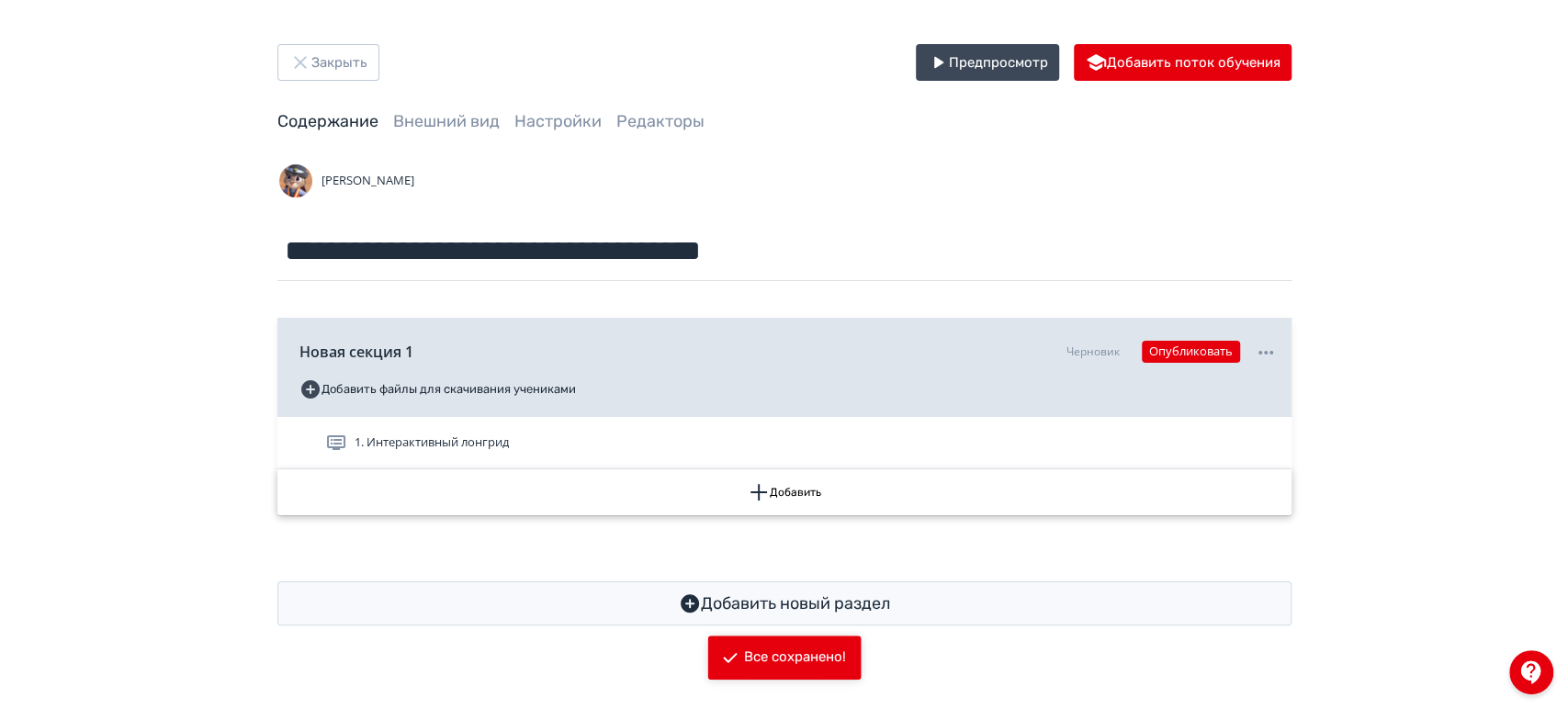
click at [778, 490] on button "Добавить" at bounding box center [784, 492] width 1014 height 46
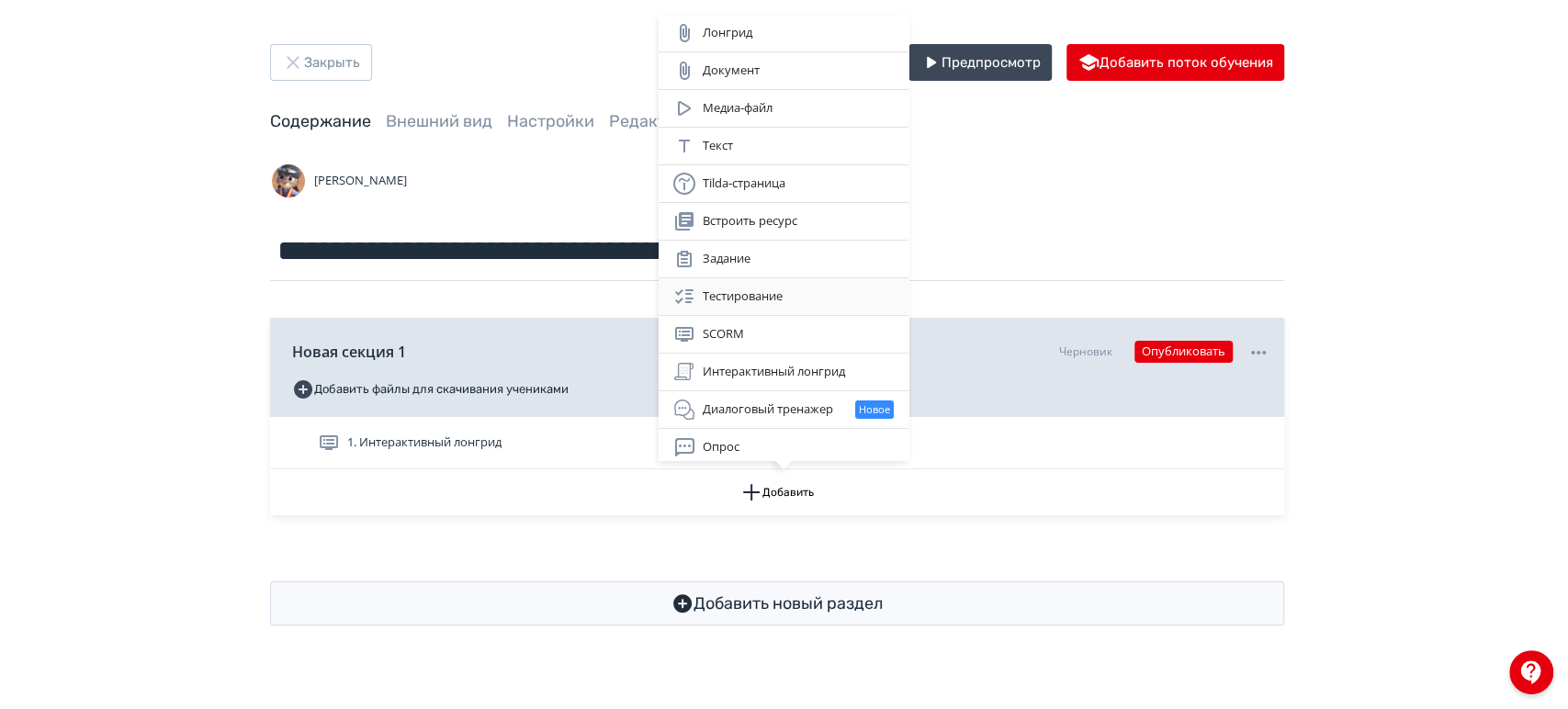
click at [821, 292] on div "Тестирование" at bounding box center [784, 296] width 220 height 22
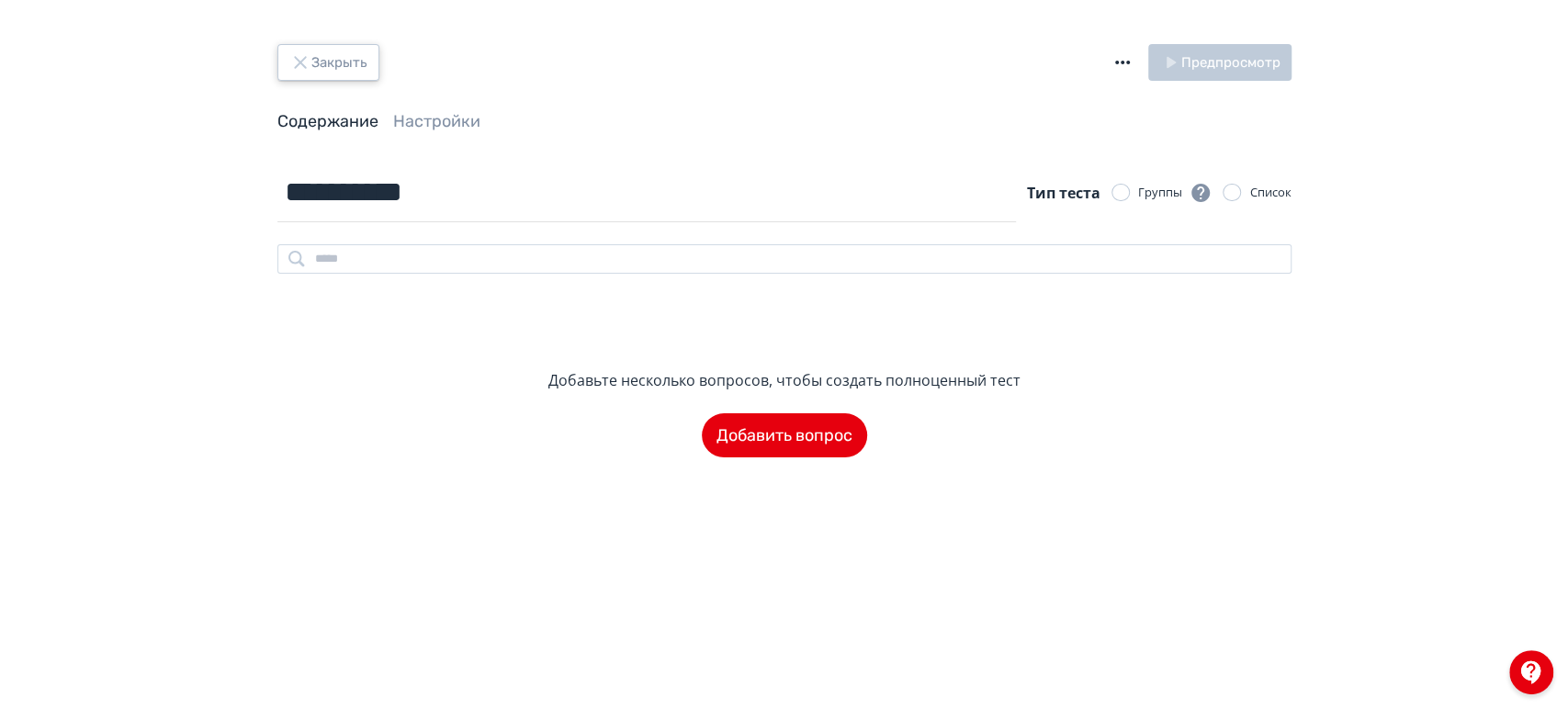
click at [333, 66] on button "Закрыть" at bounding box center [329, 63] width 102 height 37
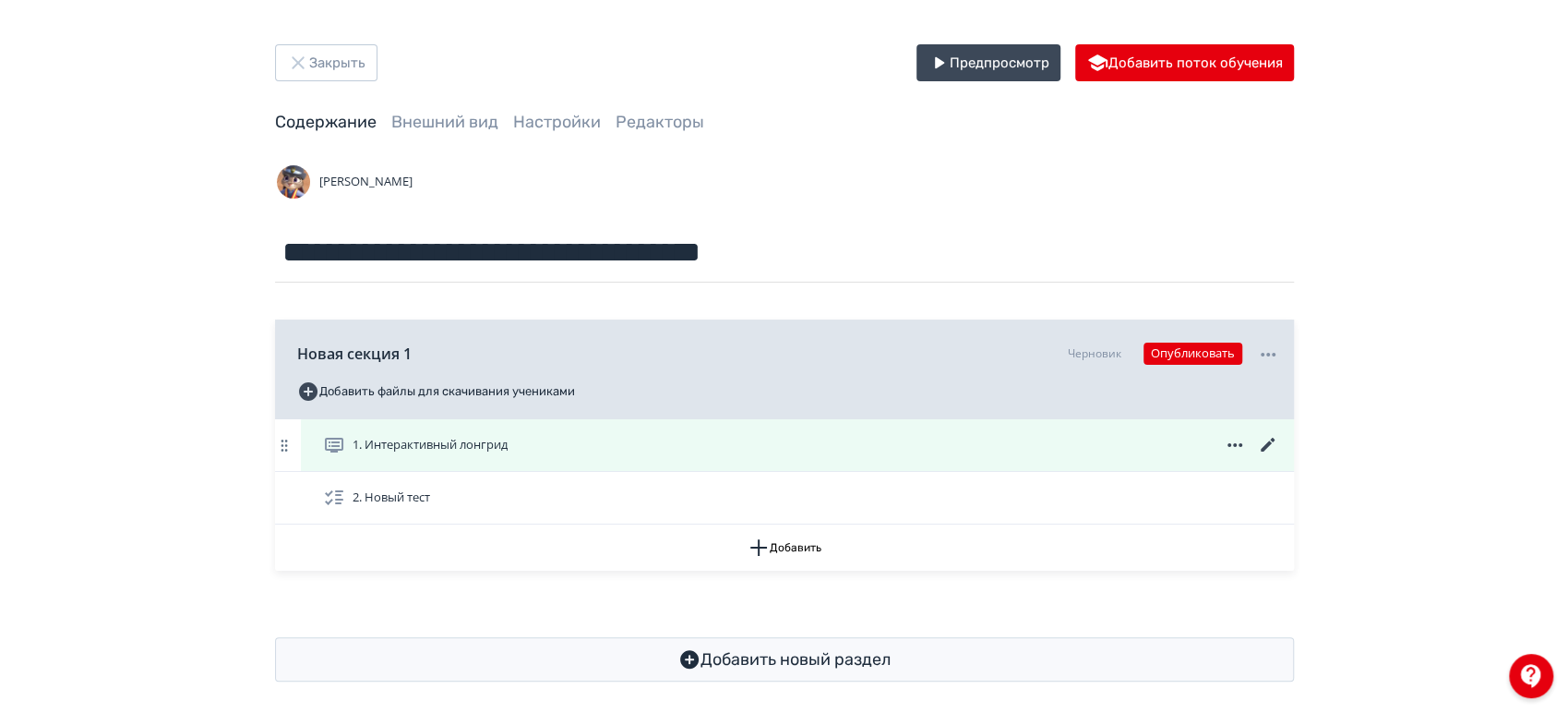
click at [1268, 447] on icon at bounding box center [1268, 445] width 22 height 22
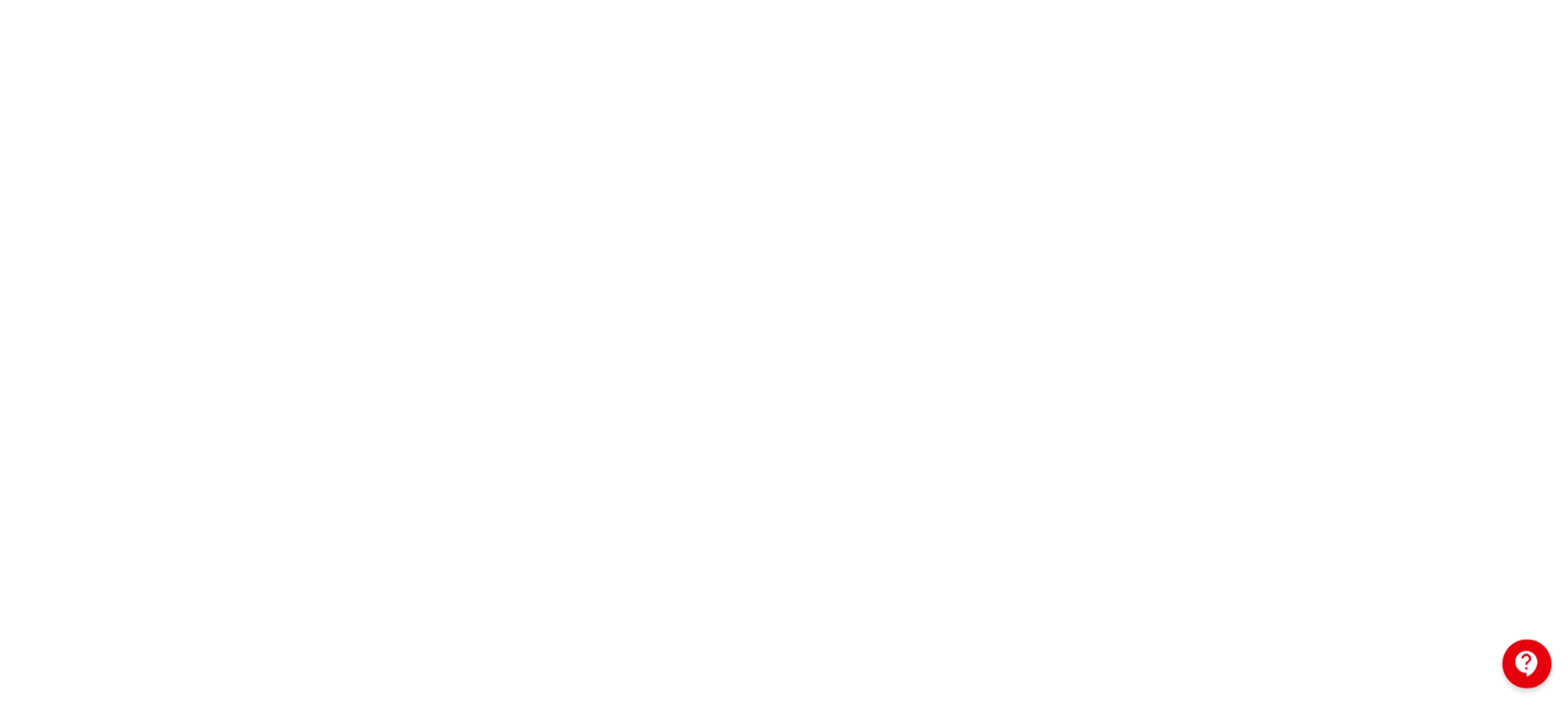
scroll to position [409, 0]
